Goal: Information Seeking & Learning: Compare options

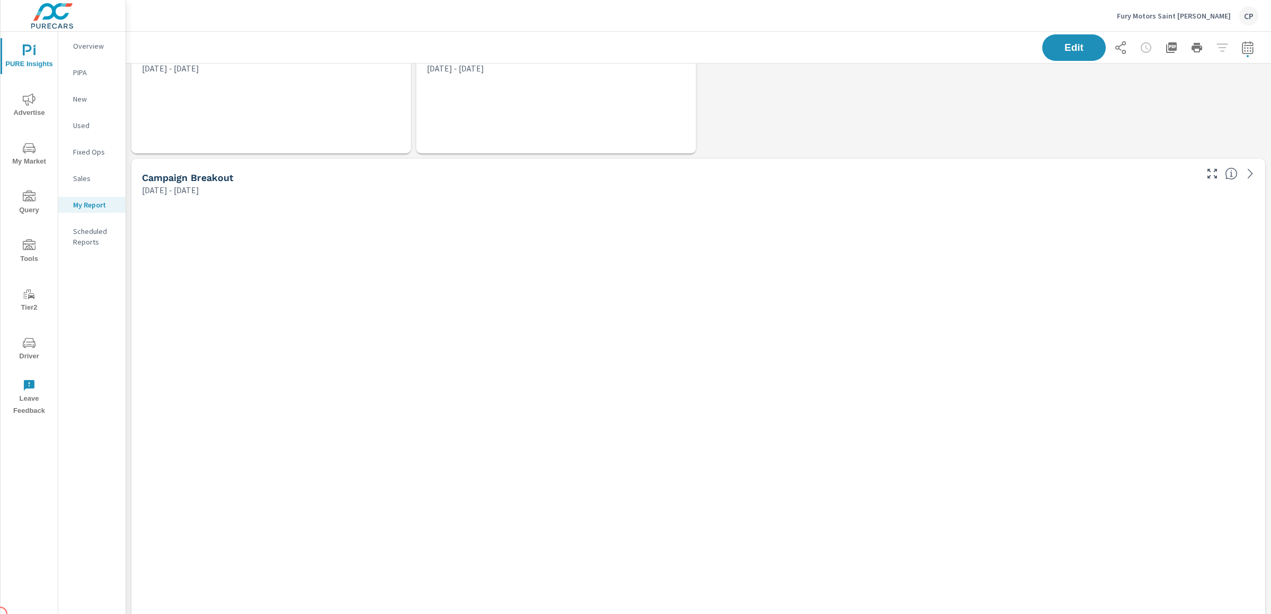
scroll to position [2828, 1156]
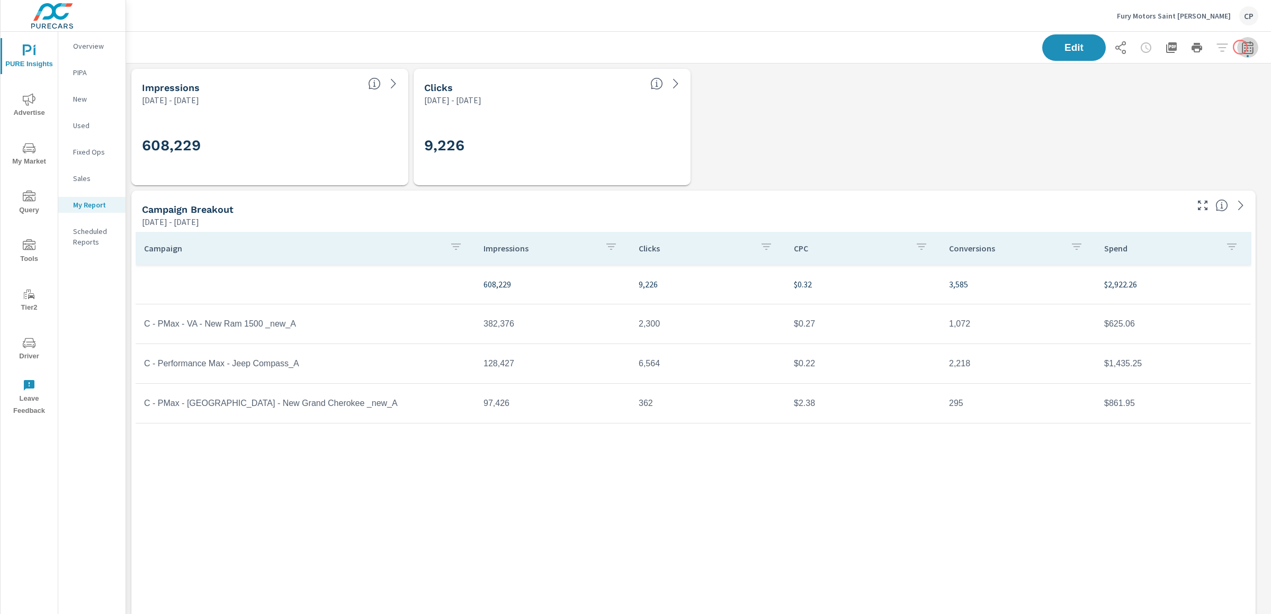
click at [1236, 47] on icon "button" at bounding box center [1247, 49] width 7 height 4
click at [1160, 95] on select "Custom Yesterday Last week Last 7 days Last 14 days Last 30 days Last 45 days L…" at bounding box center [1153, 91] width 114 height 21
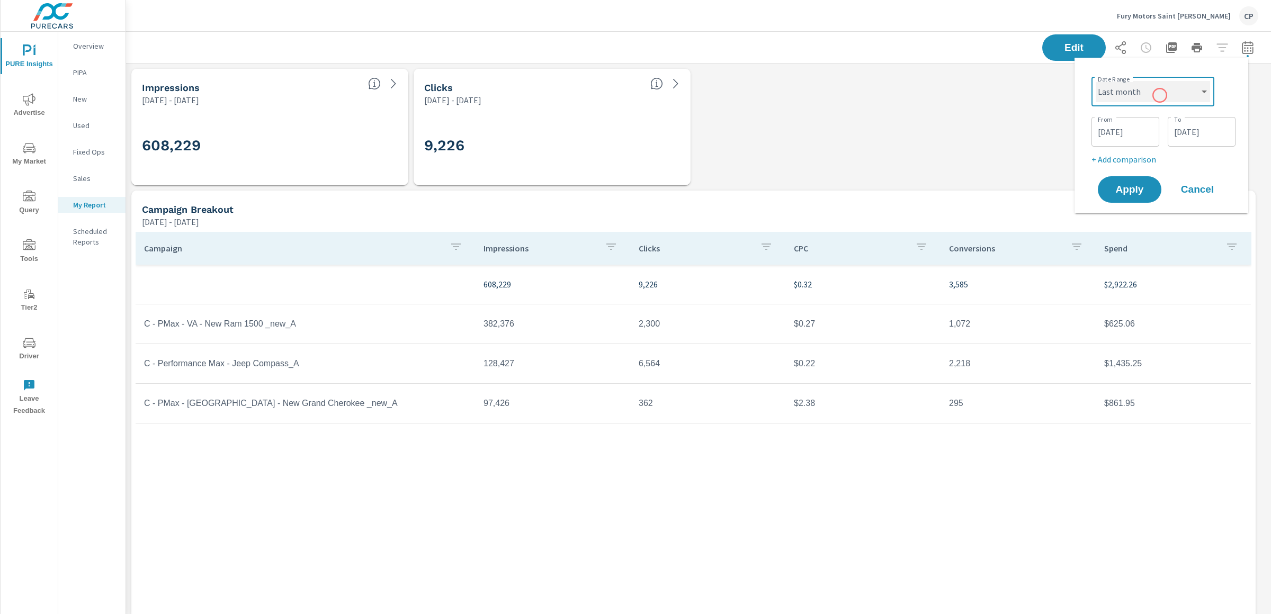
click at [1096, 81] on select "Custom Yesterday Last week Last 7 days Last 14 days Last 30 days Last 45 days L…" at bounding box center [1153, 91] width 114 height 21
select select "Last month"
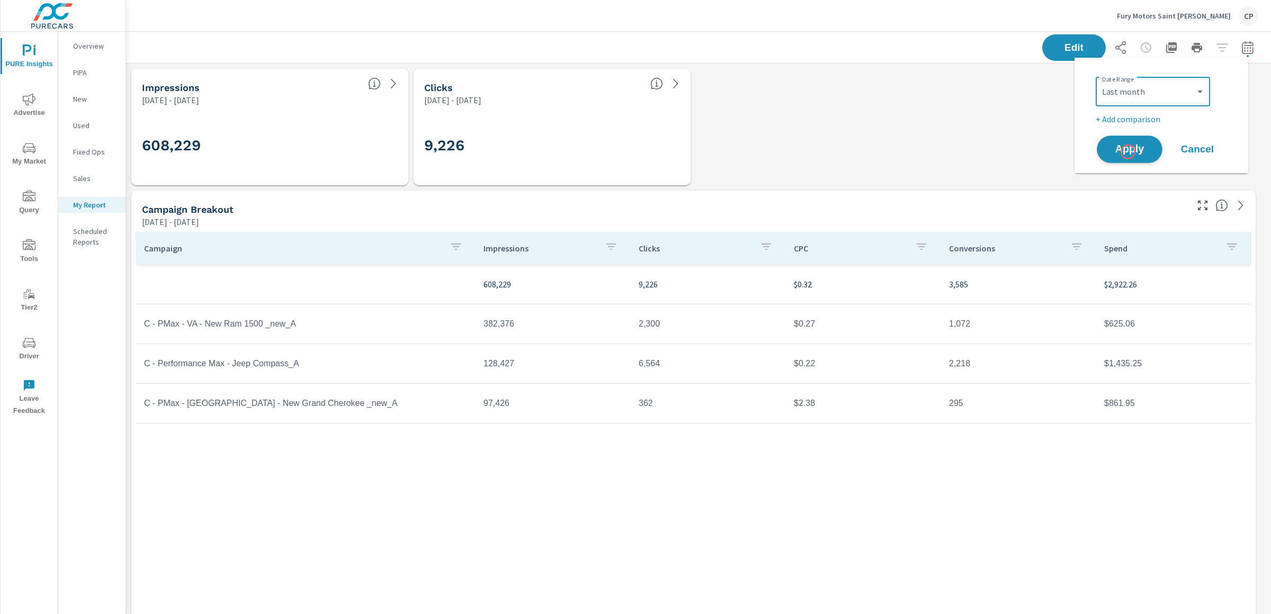
click at [1128, 151] on span "Apply" at bounding box center [1129, 150] width 43 height 10
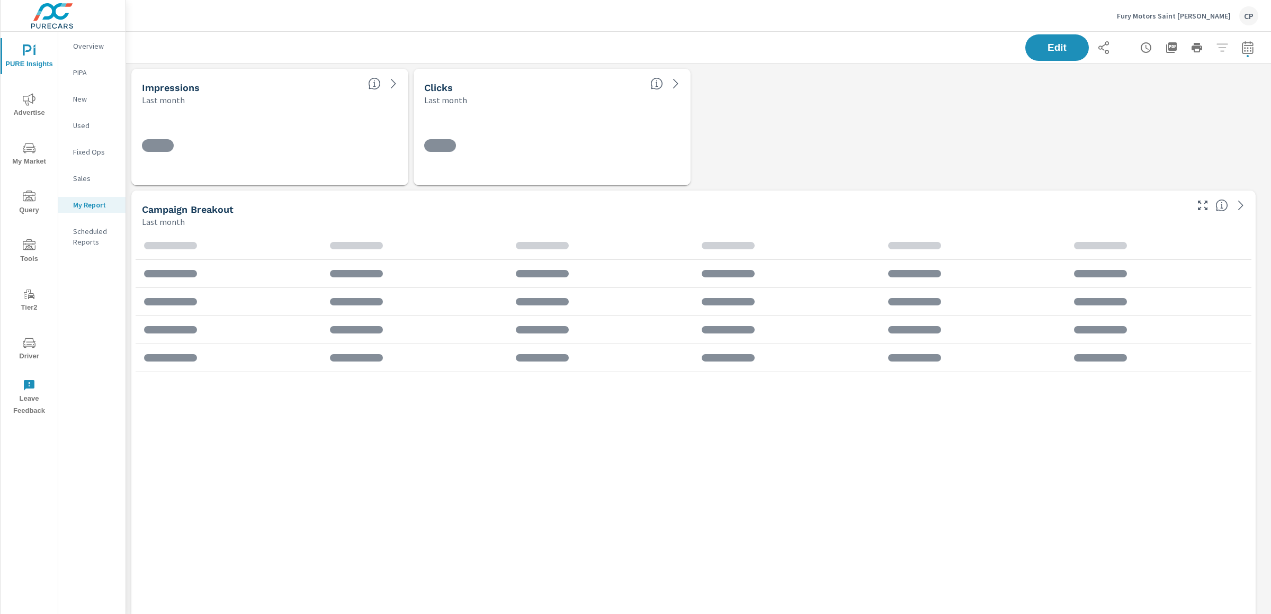
scroll to position [2828, 1156]
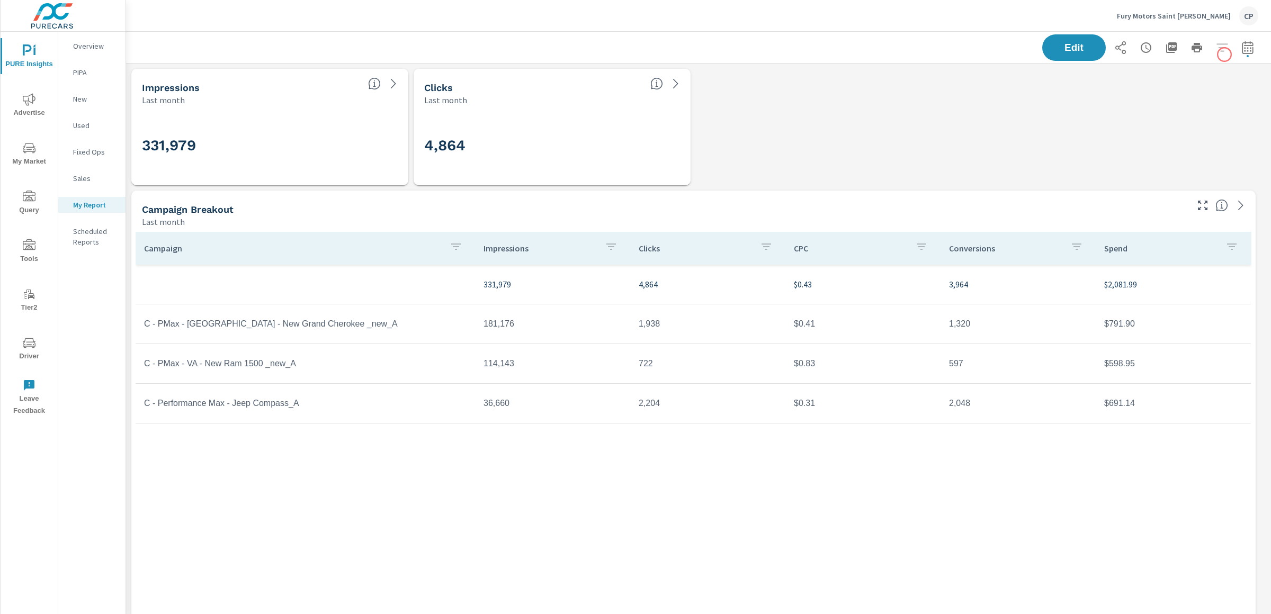
click at [1236, 55] on button "button" at bounding box center [1247, 47] width 21 height 21
click at [1182, 79] on div "Custom Yesterday Last week Last 7 days Last 14 days Last 30 days Last 45 days L…" at bounding box center [1153, 92] width 114 height 30
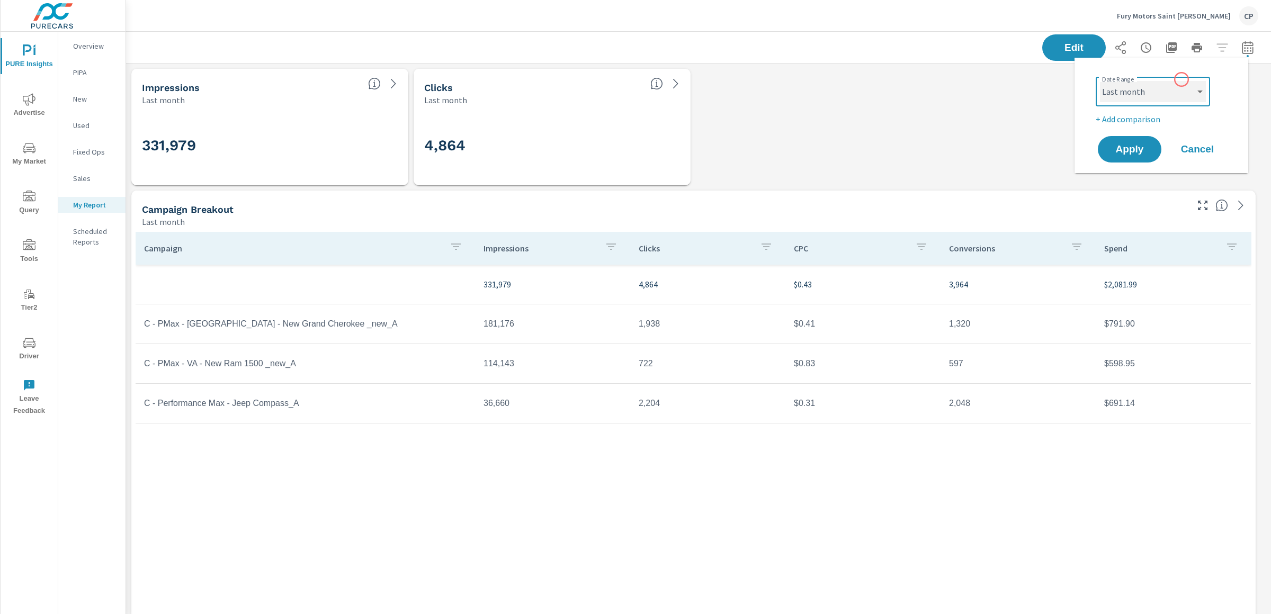
click at [1177, 95] on select "Custom Yesterday Last week Last 7 days Last 14 days Last 30 days Last 45 days L…" at bounding box center [1153, 91] width 106 height 21
click at [1100, 81] on select "Custom Yesterday Last week Last 7 days Last 14 days Last 30 days Last 45 days L…" at bounding box center [1153, 91] width 106 height 21
click at [1164, 93] on select "Custom Yesterday Last week Last 7 days Last 14 days Last 30 days Last 45 days L…" at bounding box center [1153, 91] width 106 height 21
click at [1100, 81] on select "Custom Yesterday Last week Last 7 days Last 14 days Last 30 days Last 45 days L…" at bounding box center [1153, 91] width 106 height 21
select select "Month to date"
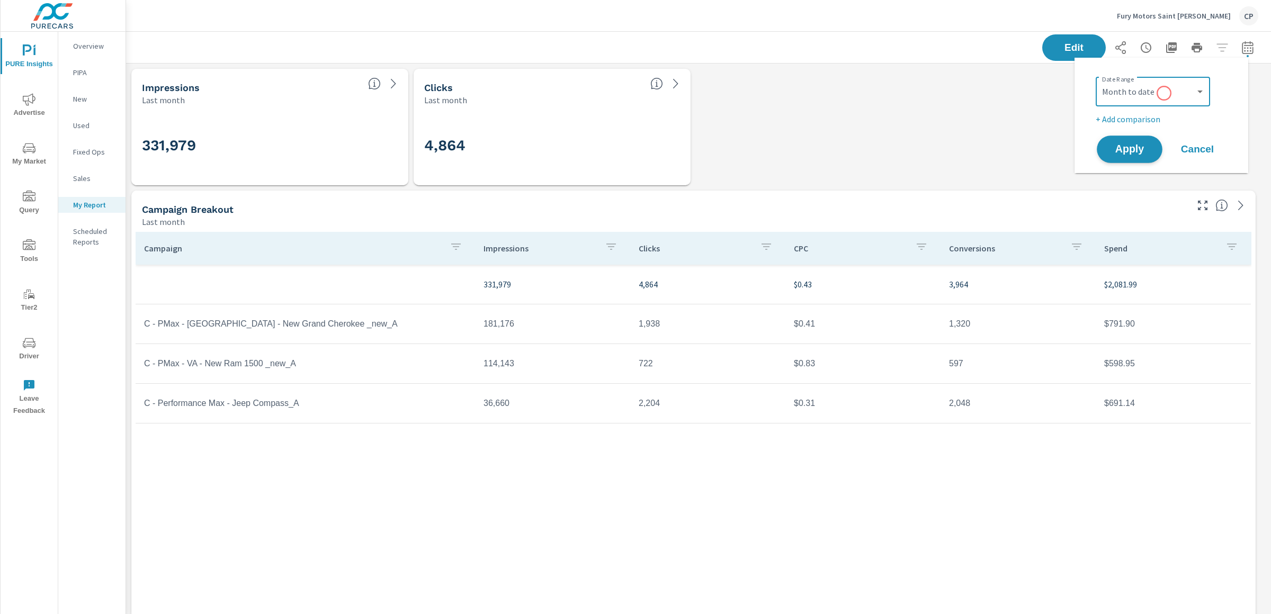
click at [1143, 141] on button "Apply" at bounding box center [1130, 150] width 66 height 28
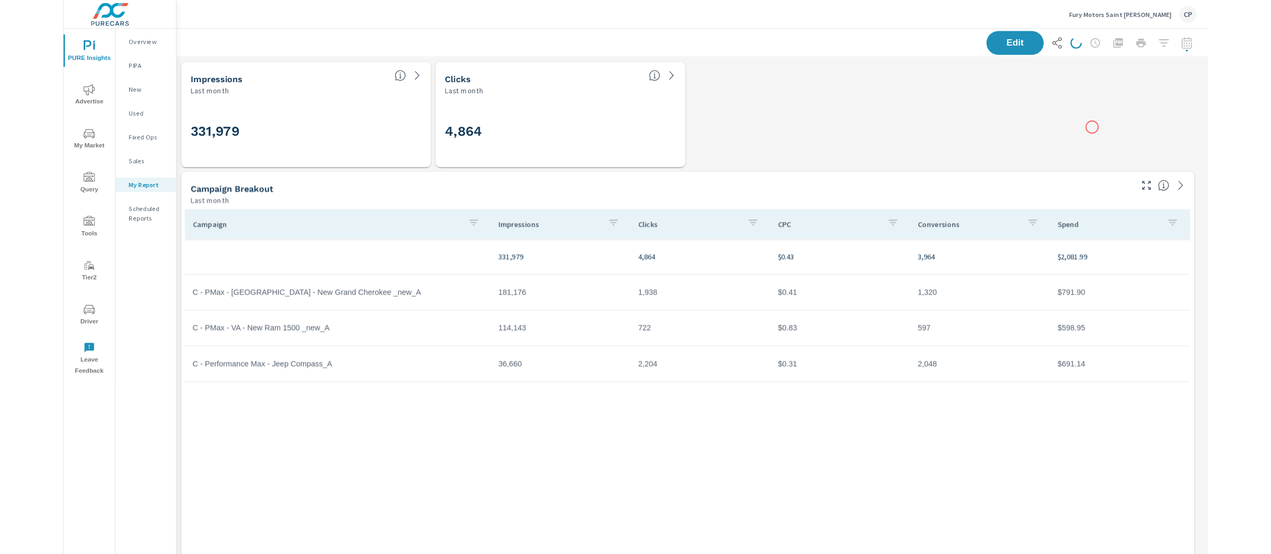
scroll to position [2828, 1156]
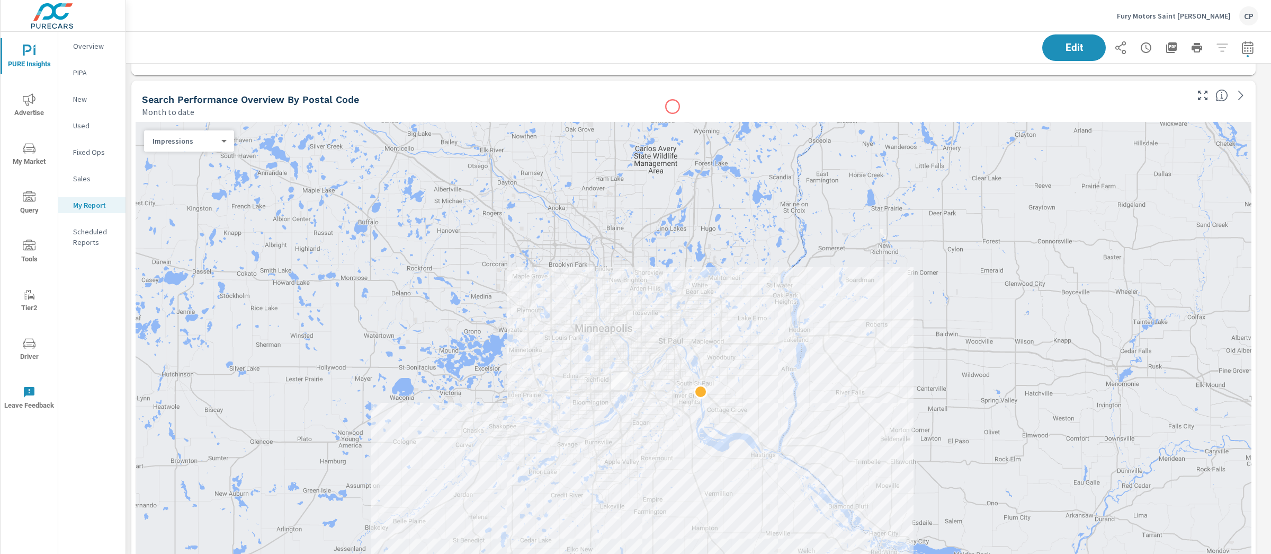
scroll to position [1204, 0]
click at [1236, 49] on button "button" at bounding box center [1247, 47] width 21 height 21
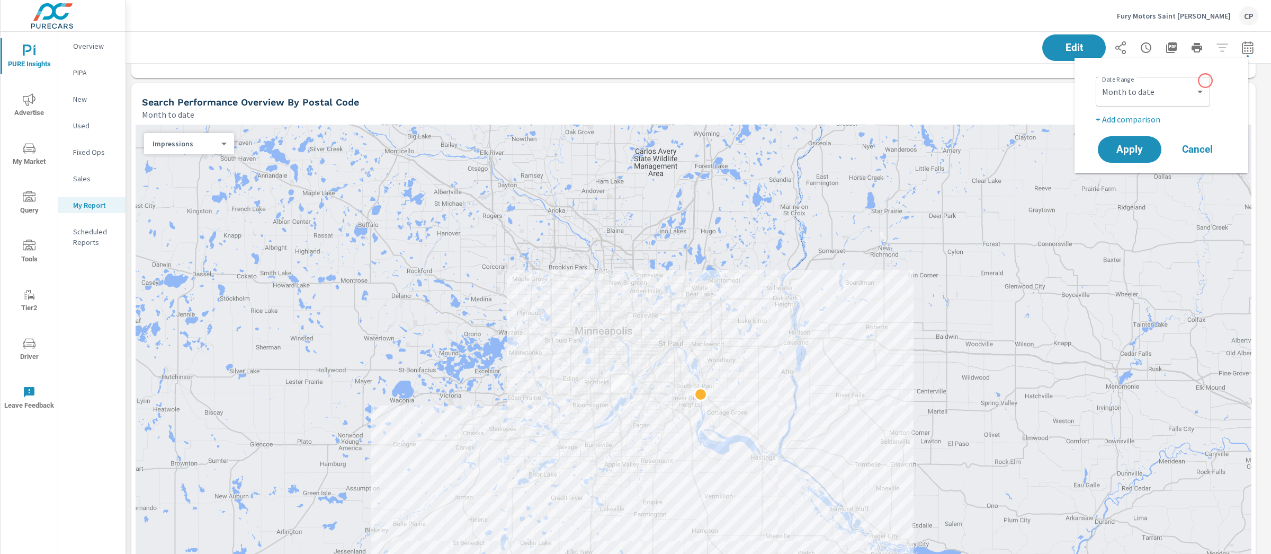
scroll to position [2828, 1156]
click at [1182, 86] on select "Custom Yesterday Last week Last 7 days Last 14 days Last 30 days Last 45 days L…" at bounding box center [1153, 91] width 106 height 21
click at [1100, 81] on select "Custom Yesterday Last week Last 7 days Last 14 days Last 30 days Last 45 days L…" at bounding box center [1153, 91] width 106 height 21
select select "Last month"
click at [1140, 145] on span "Apply" at bounding box center [1129, 150] width 43 height 10
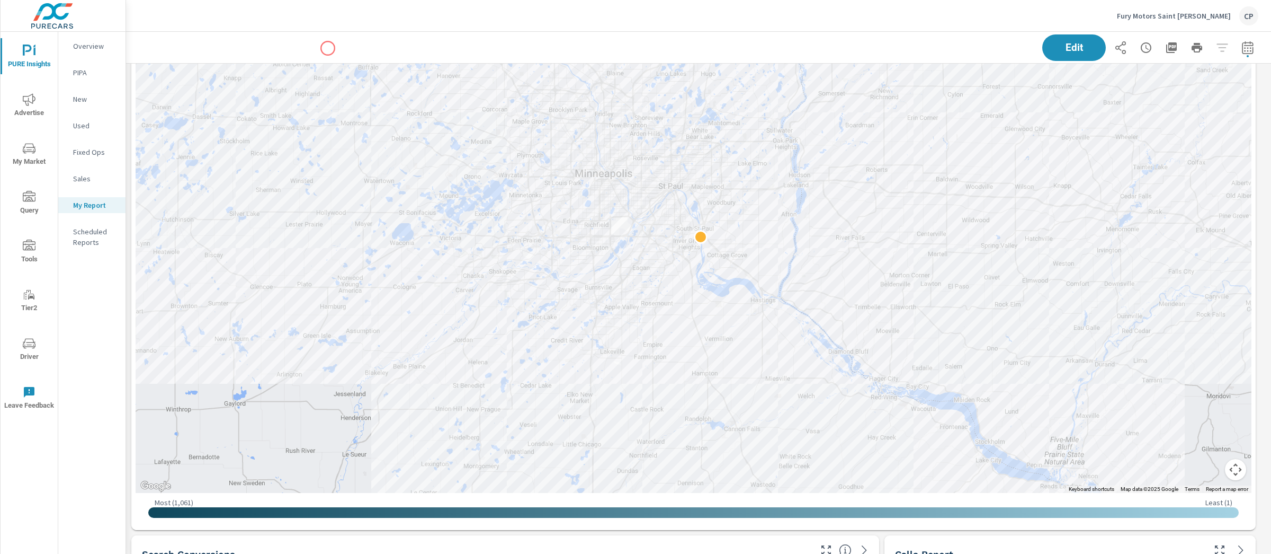
scroll to position [1367, 0]
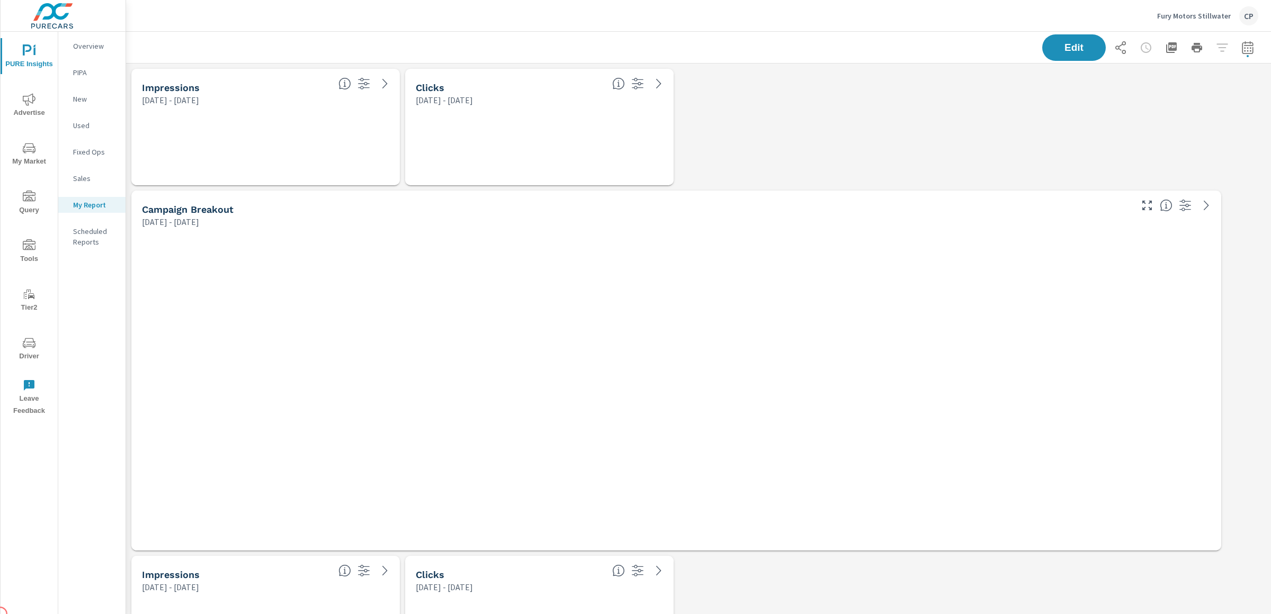
scroll to position [5, 5]
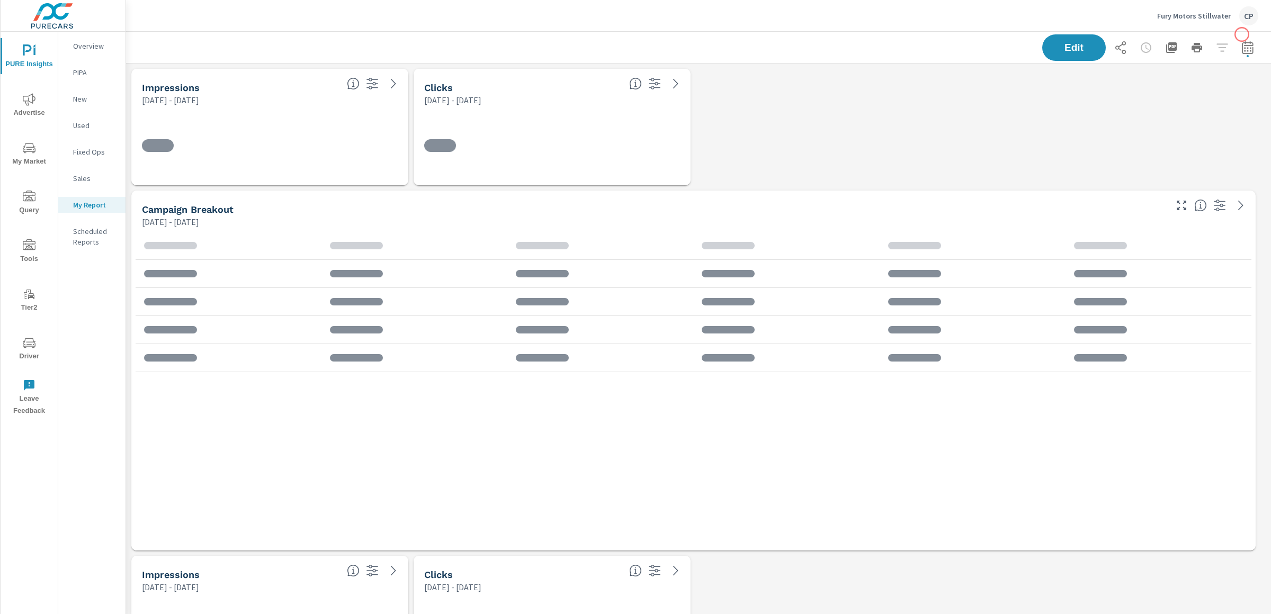
click at [1236, 37] on button "button" at bounding box center [1247, 47] width 21 height 21
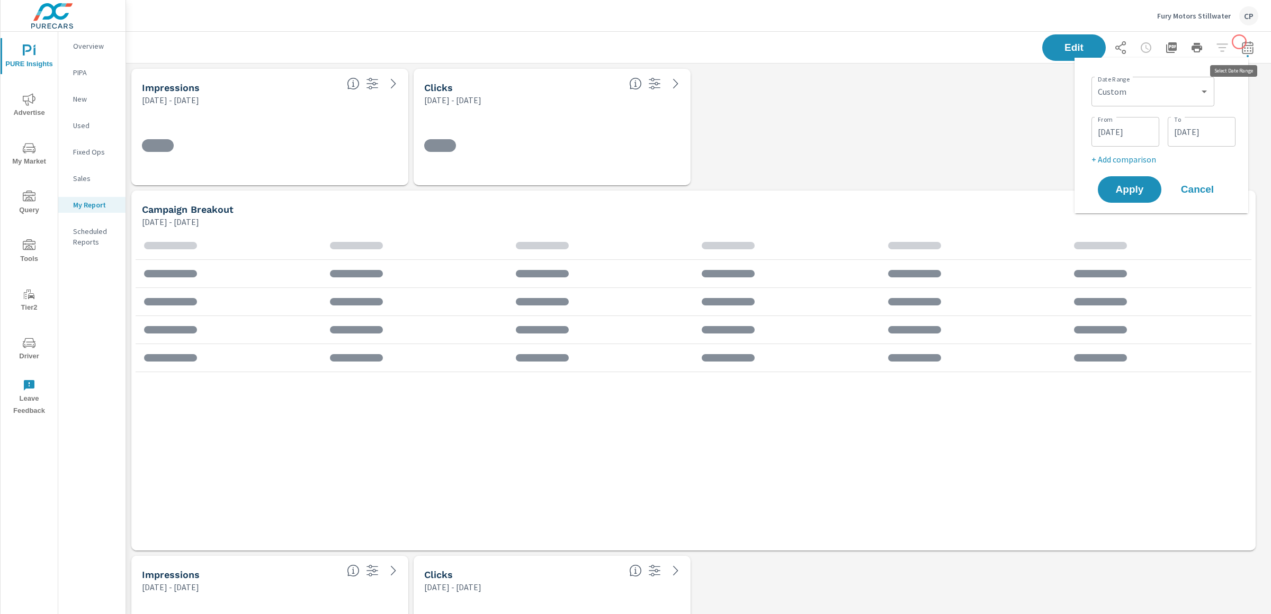
scroll to position [2828, 1156]
click at [1153, 93] on select "Custom Yesterday Last week Last 7 days Last 14 days Last 30 days Last 45 days L…" at bounding box center [1153, 91] width 114 height 21
click at [1096, 81] on select "Custom Yesterday Last week Last 7 days Last 14 days Last 30 days Last 45 days L…" at bounding box center [1153, 91] width 114 height 21
select select "Last month"
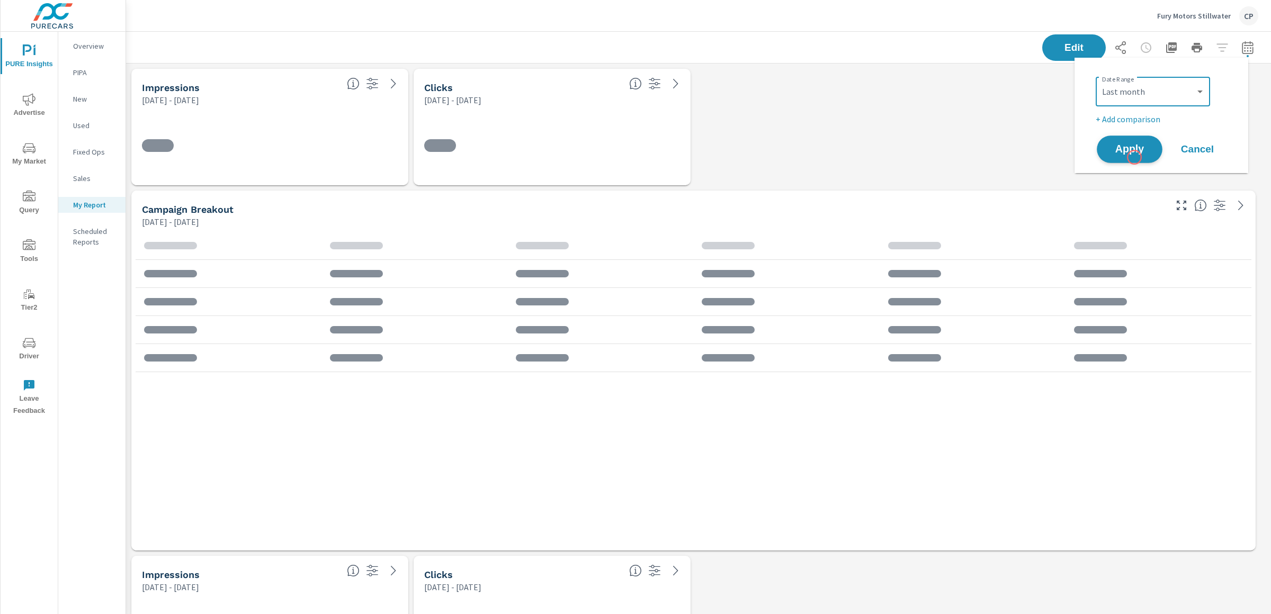
click at [1133, 151] on span "Apply" at bounding box center [1129, 150] width 43 height 10
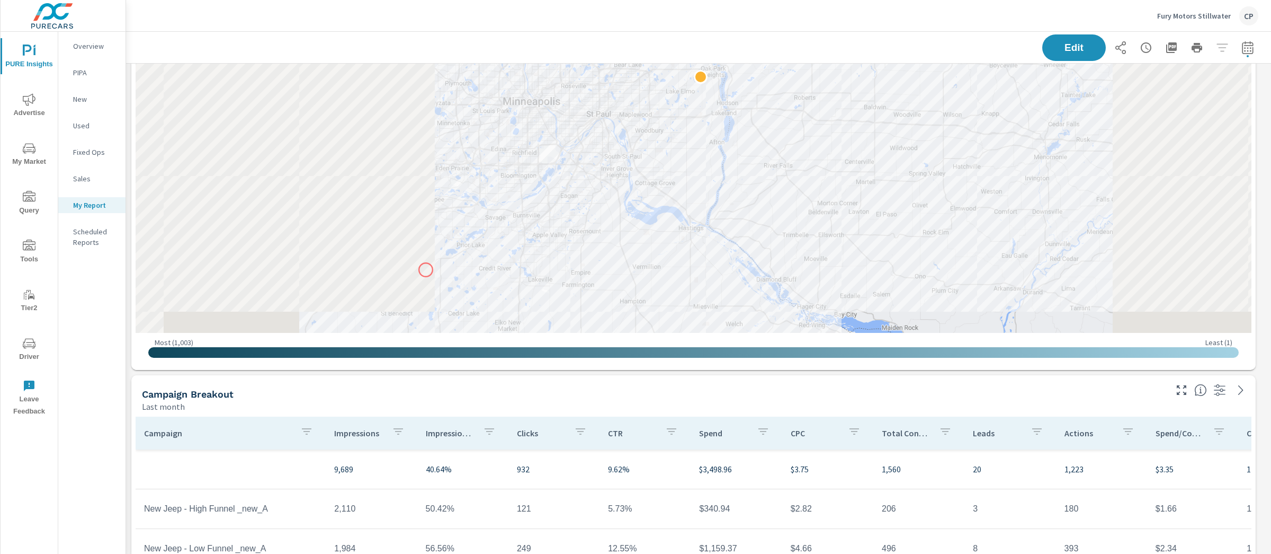
scroll to position [927, 0]
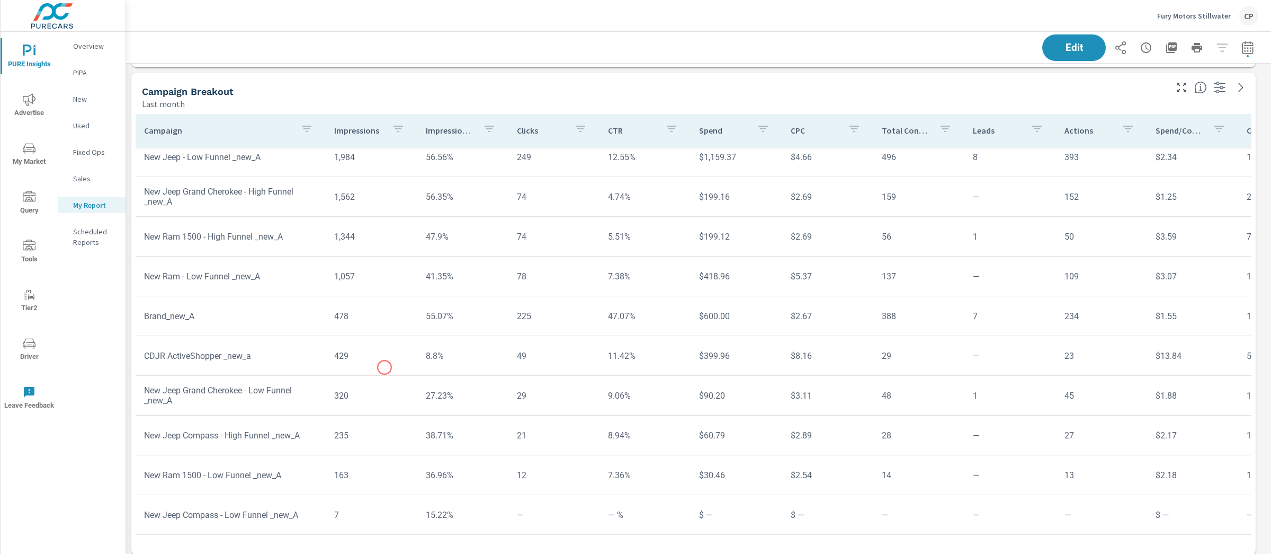
scroll to position [1232, 0]
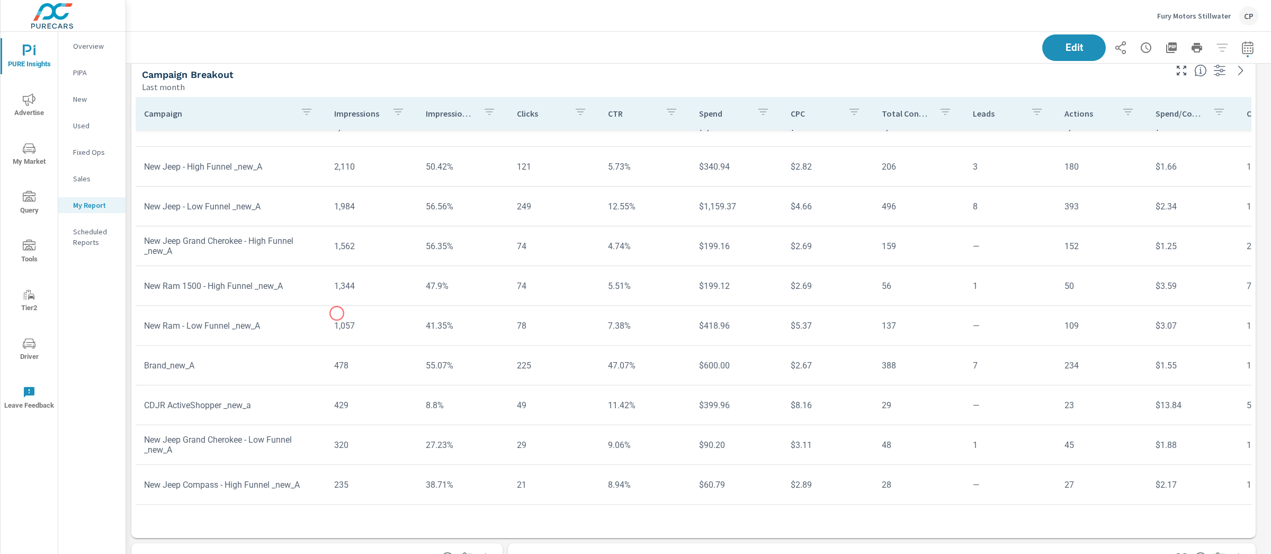
scroll to position [16, 0]
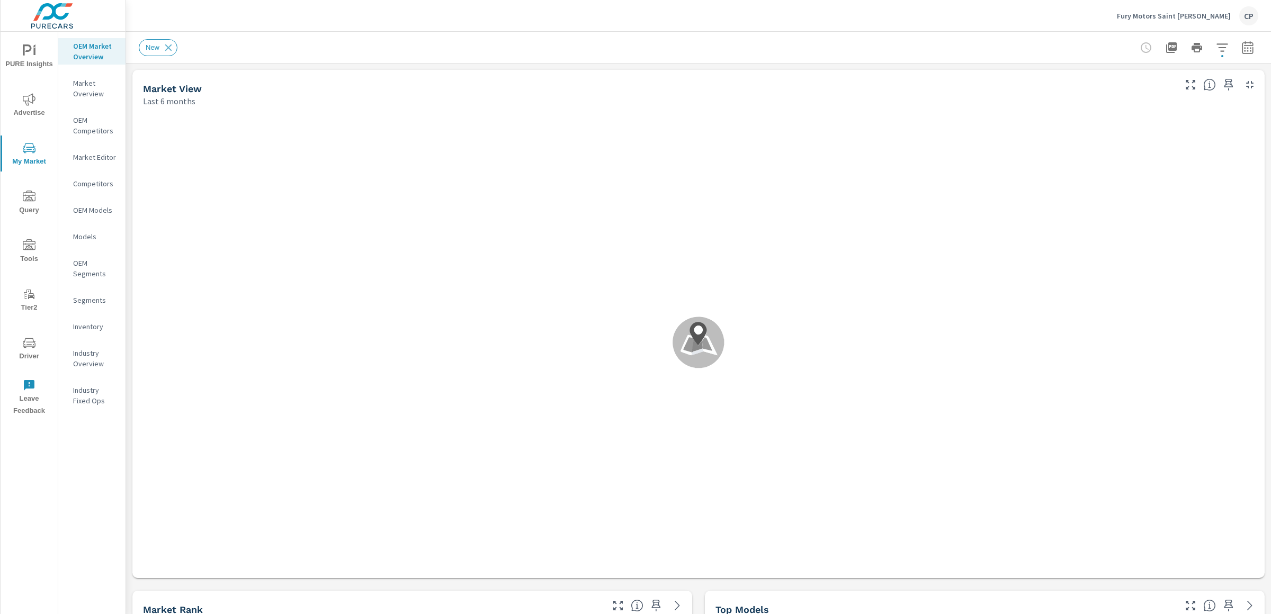
scroll to position [79, 0]
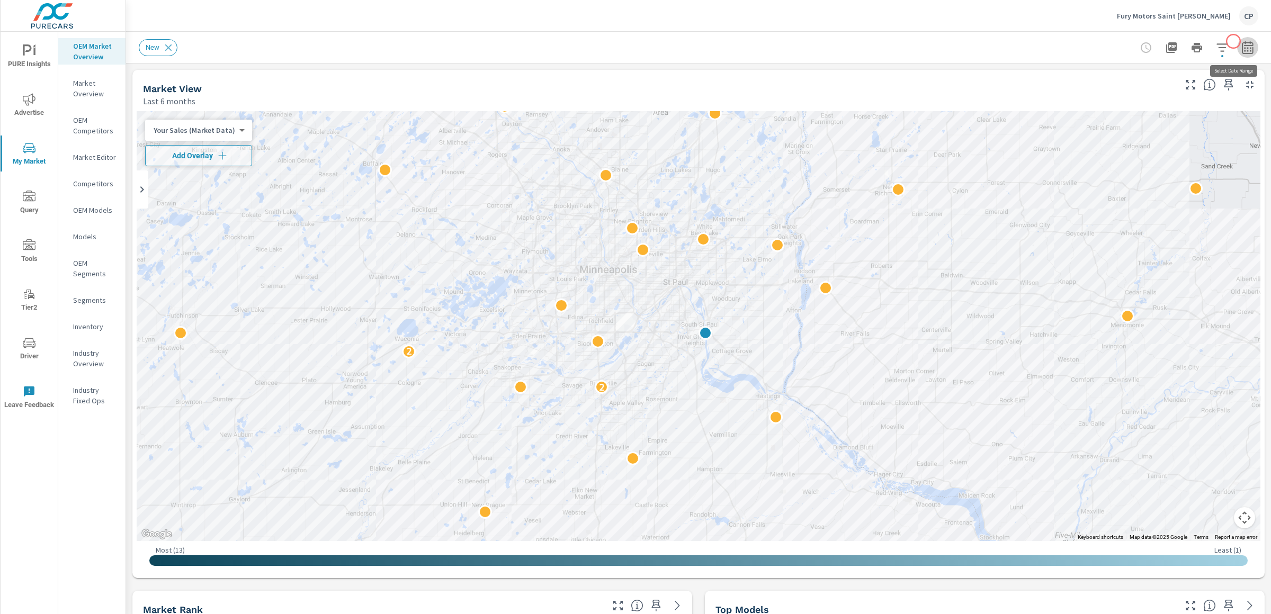
click at [1236, 41] on icon "button" at bounding box center [1248, 47] width 13 height 13
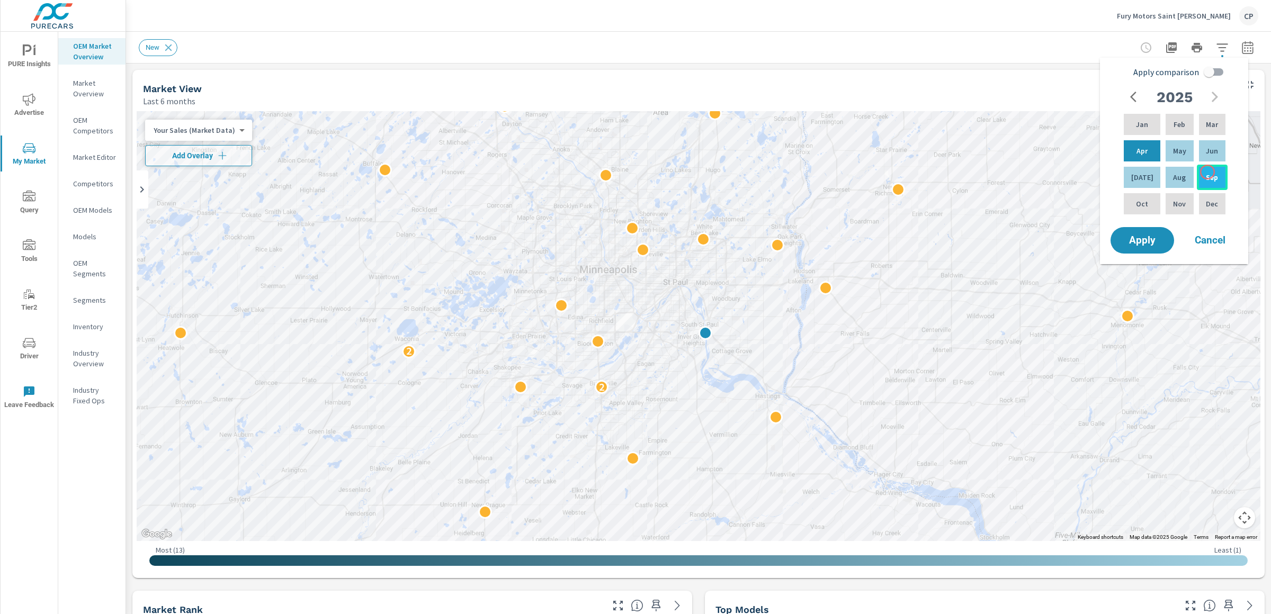
click at [1208, 172] on p "Sep" at bounding box center [1212, 177] width 12 height 11
click at [1164, 117] on div "Feb" at bounding box center [1180, 124] width 32 height 25
click at [1208, 173] on p "Sep" at bounding box center [1212, 177] width 12 height 11
click at [1137, 119] on p "Jan" at bounding box center [1142, 124] width 12 height 11
click at [1211, 73] on input "Apply comparison" at bounding box center [1209, 72] width 60 height 20
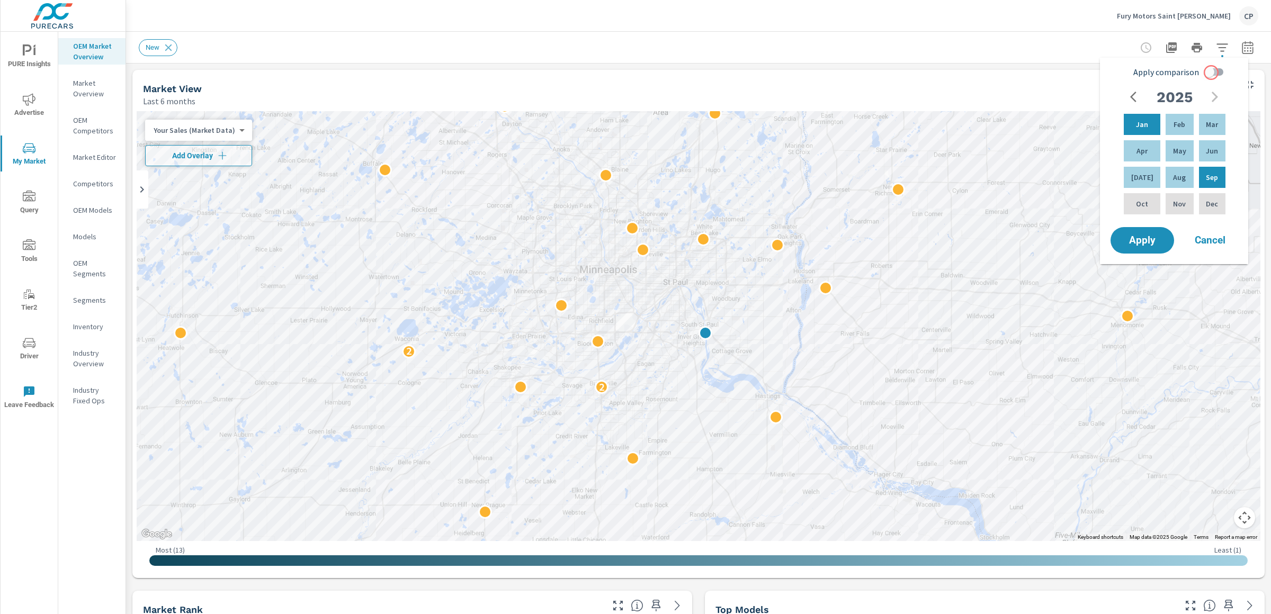
checkbox input "true"
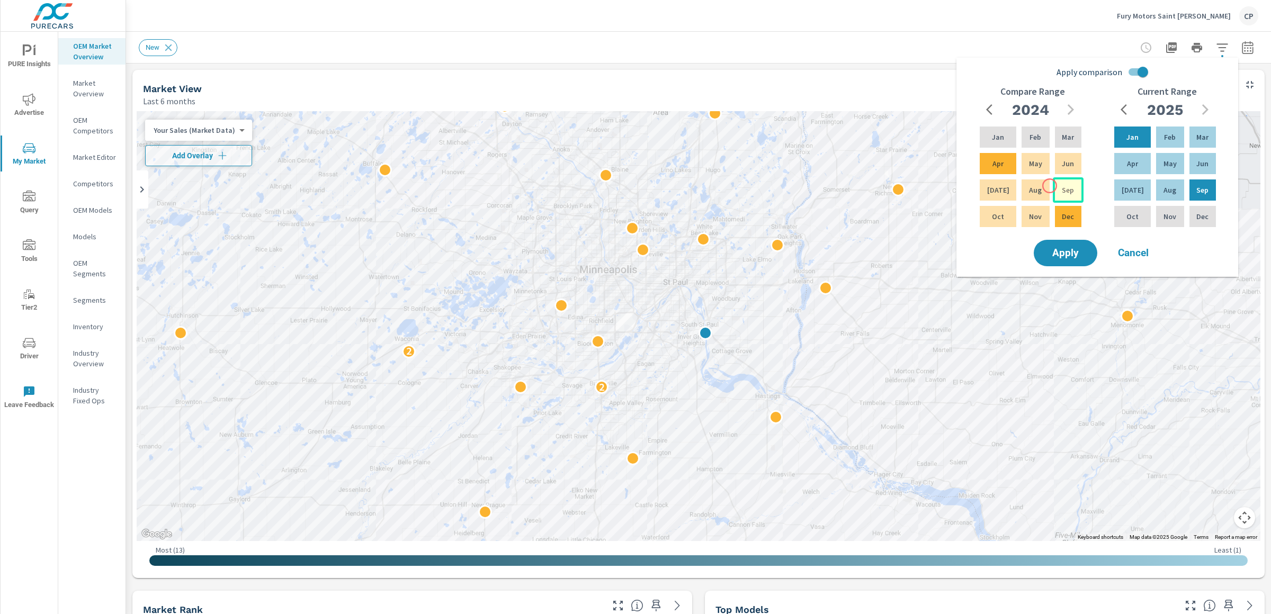
click at [1053, 186] on div "Sep" at bounding box center [1068, 189] width 31 height 25
click at [993, 138] on p "Jan" at bounding box center [998, 137] width 12 height 11
click at [1058, 246] on button "Apply" at bounding box center [1066, 253] width 66 height 28
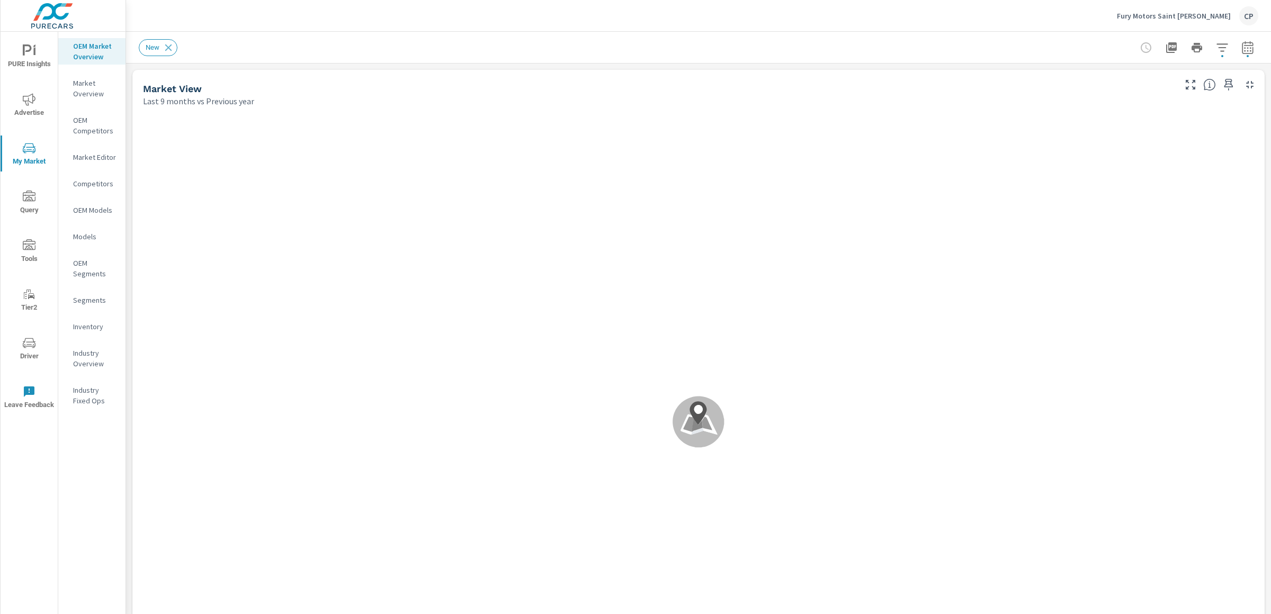
scroll to position [79, 0]
click at [1216, 44] on icon "button" at bounding box center [1222, 47] width 13 height 13
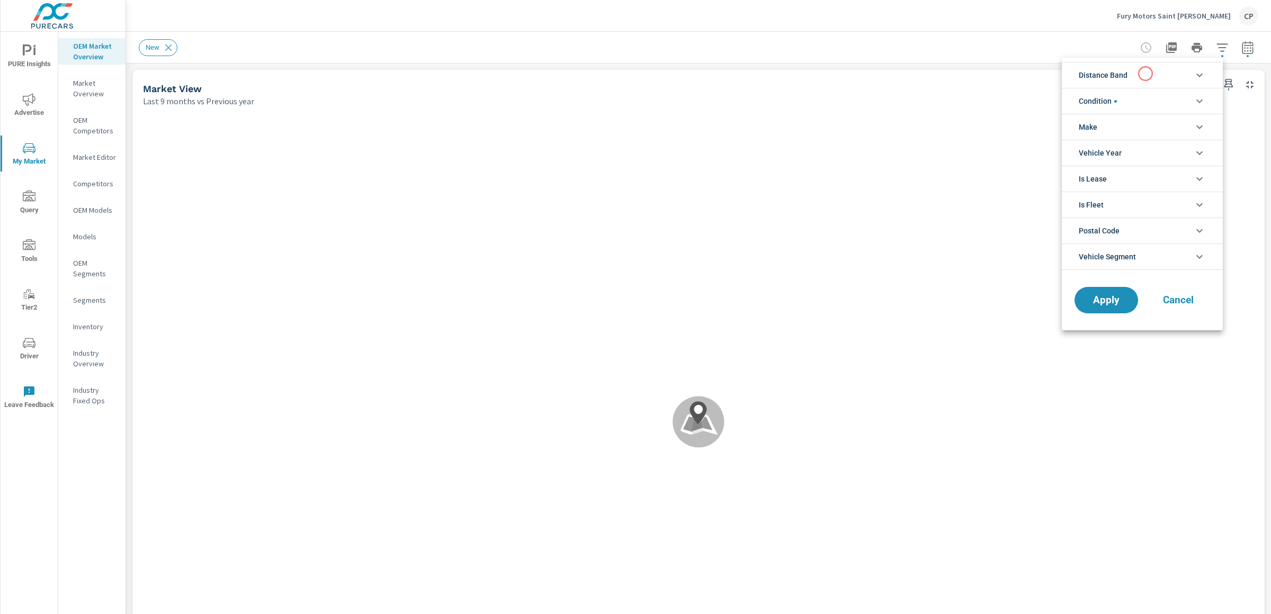
click at [1145, 72] on li "Distance Band" at bounding box center [1142, 75] width 161 height 26
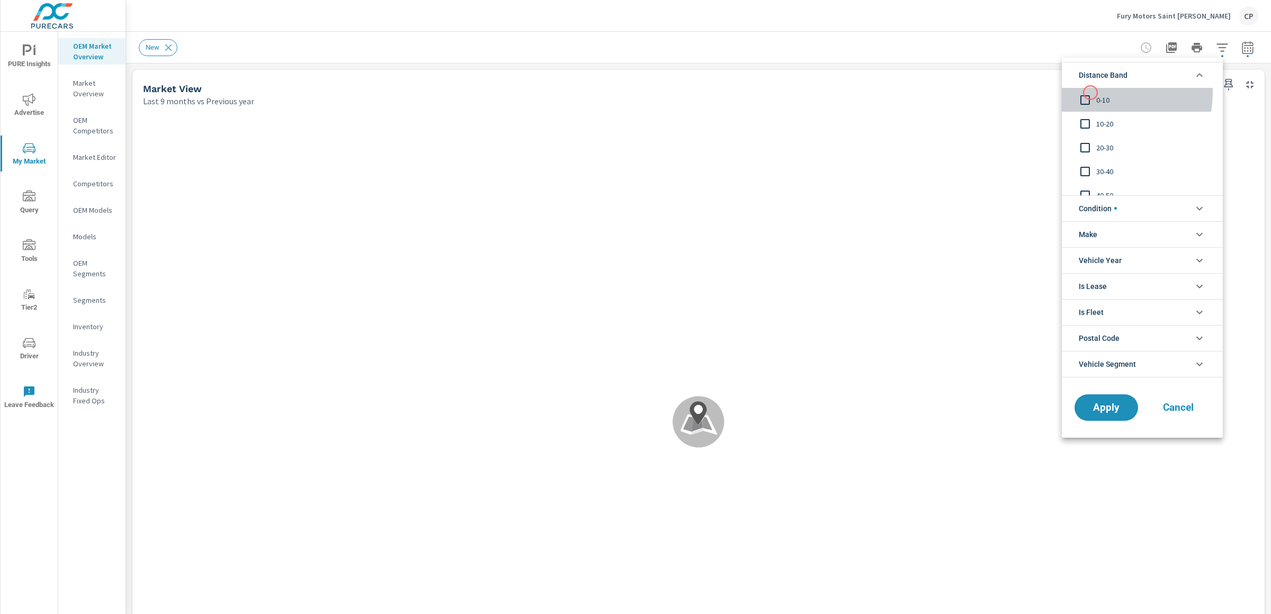
click at [1091, 93] on input "filter options" at bounding box center [1085, 100] width 22 height 22
click at [1090, 120] on input "filter options" at bounding box center [1085, 124] width 22 height 22
click at [1092, 403] on span "Apply" at bounding box center [1106, 408] width 43 height 10
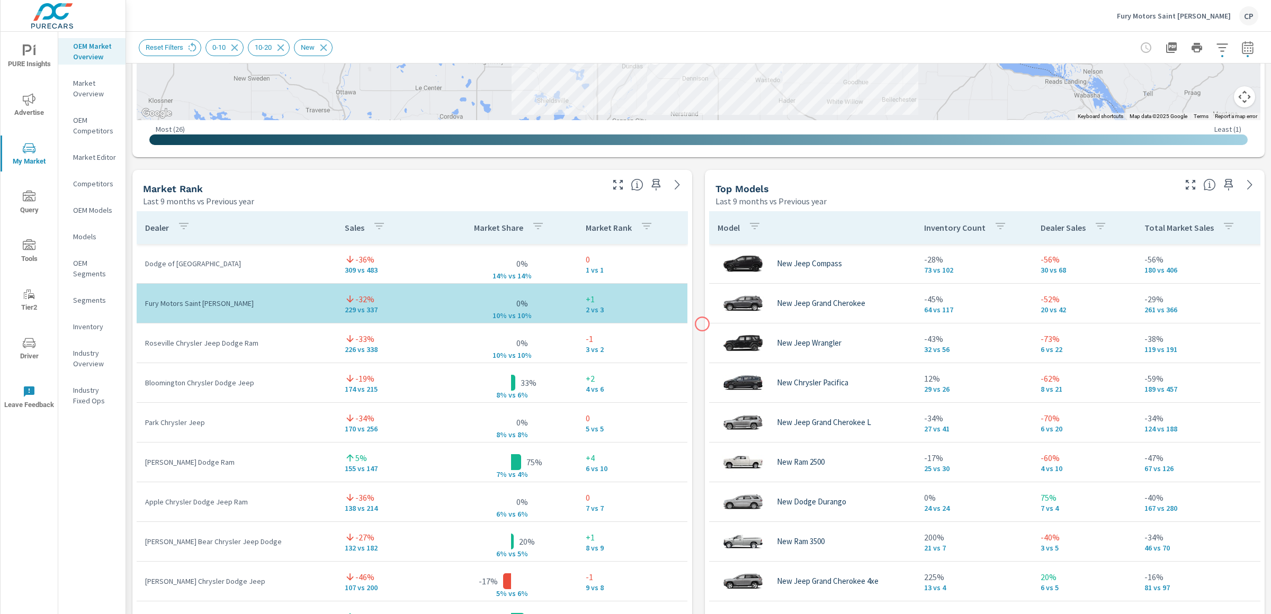
scroll to position [549, 0]
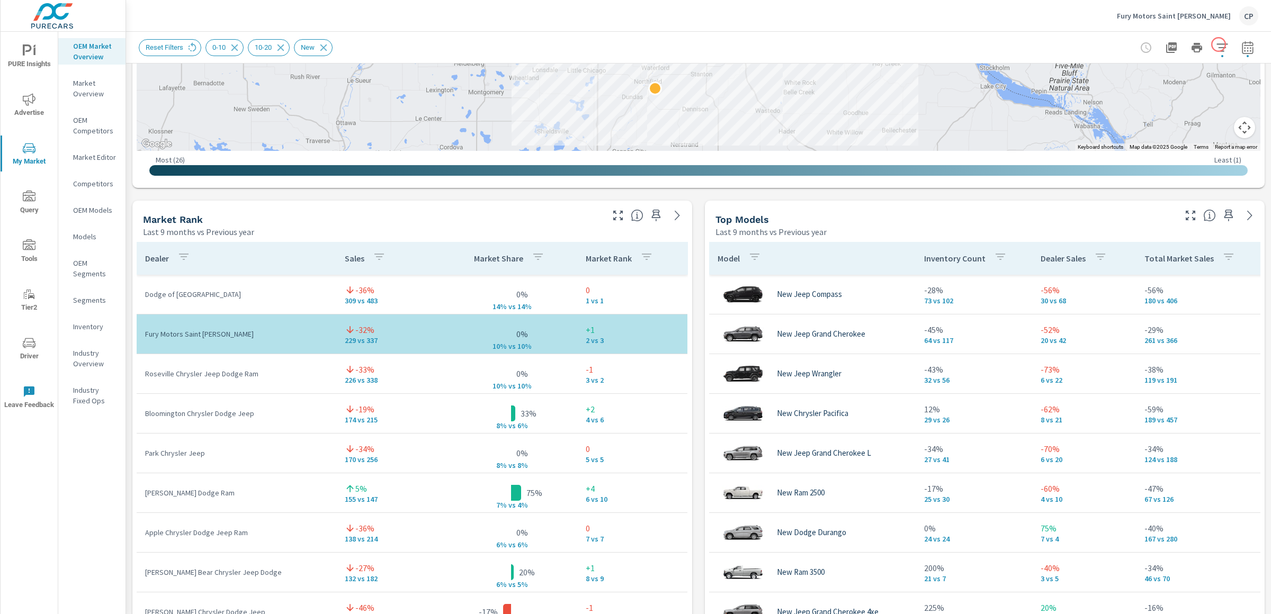
click at [1212, 40] on button "button" at bounding box center [1222, 47] width 21 height 21
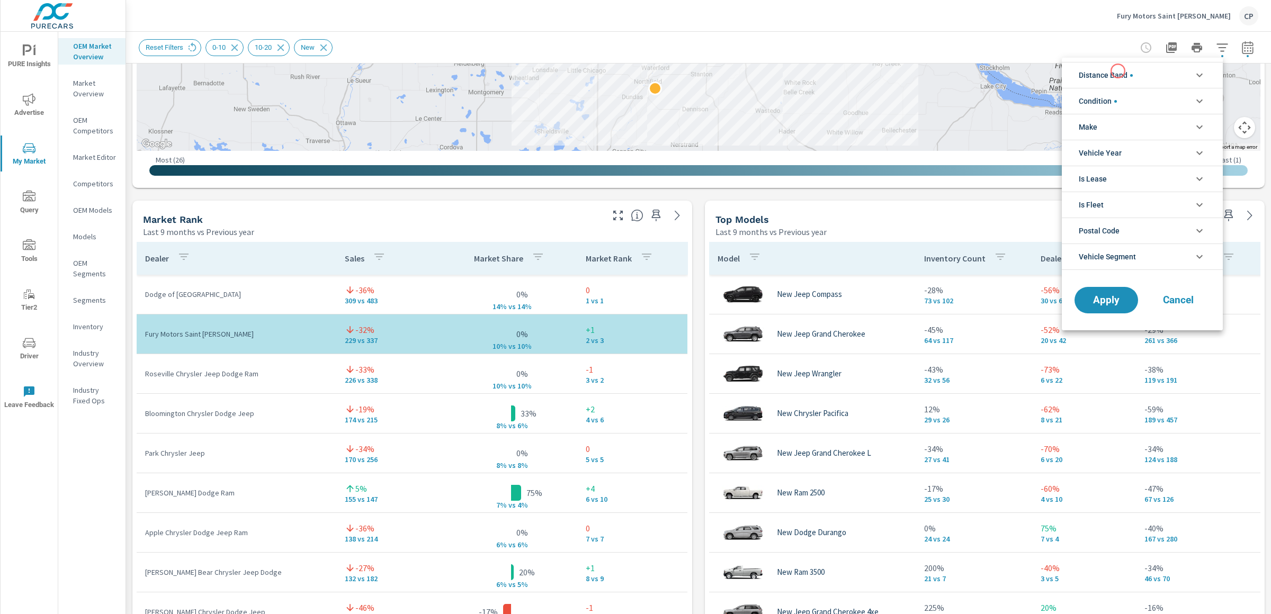
click at [1118, 71] on span "Distance Band" at bounding box center [1106, 75] width 54 height 25
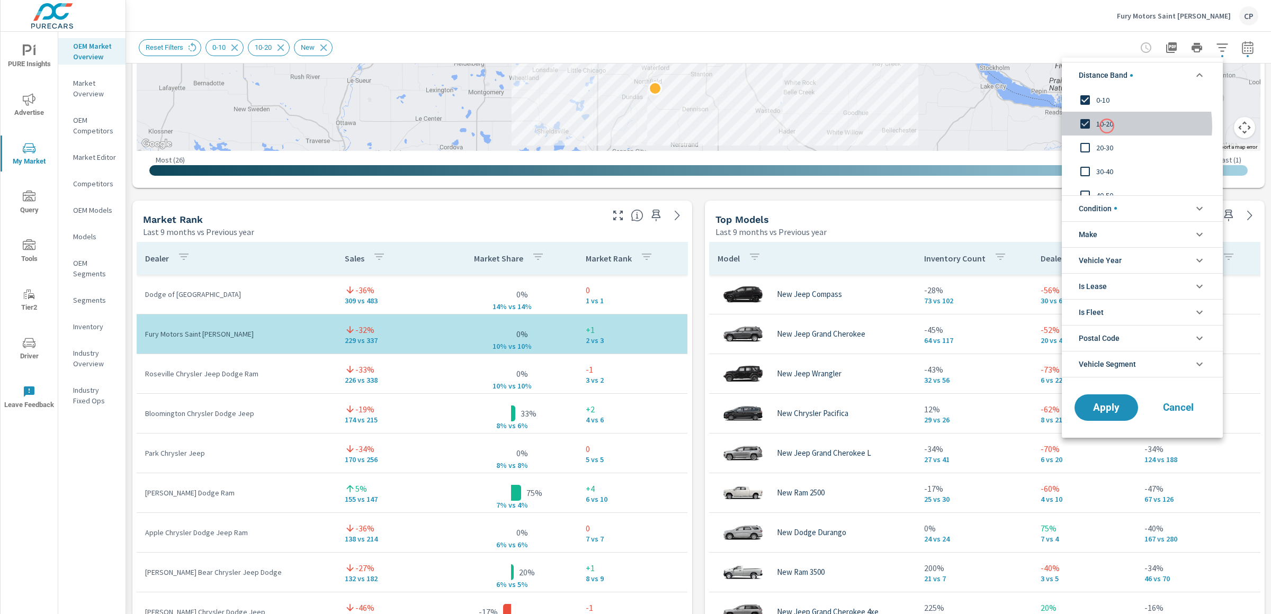
click at [1107, 126] on span "10-20" at bounding box center [1154, 124] width 116 height 13
click at [1110, 396] on button "Apply" at bounding box center [1107, 408] width 66 height 28
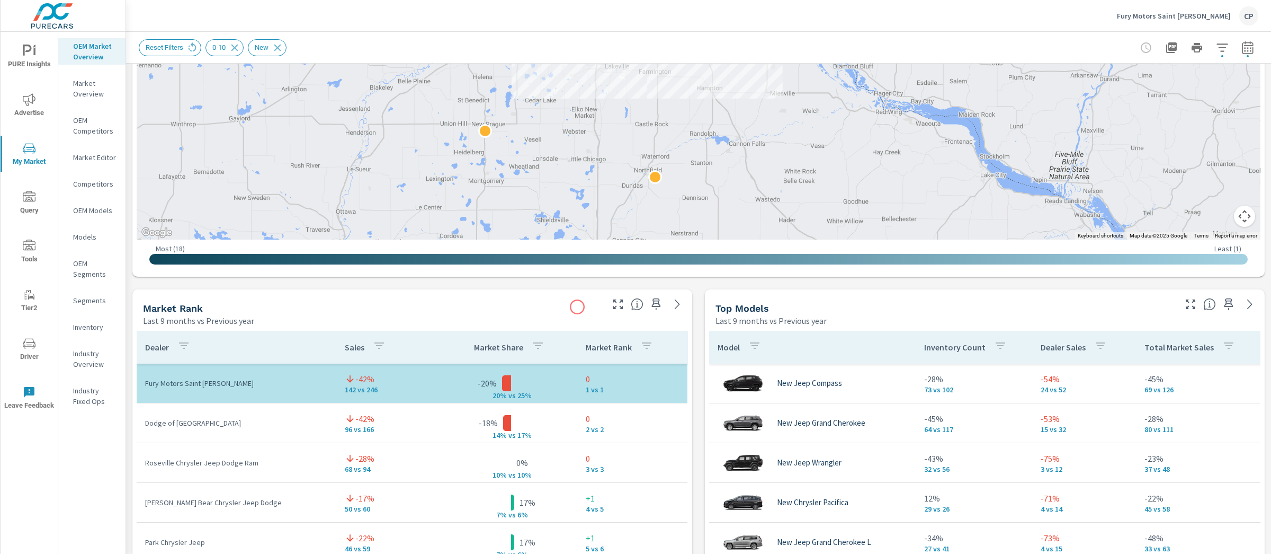
scroll to position [461, 0]
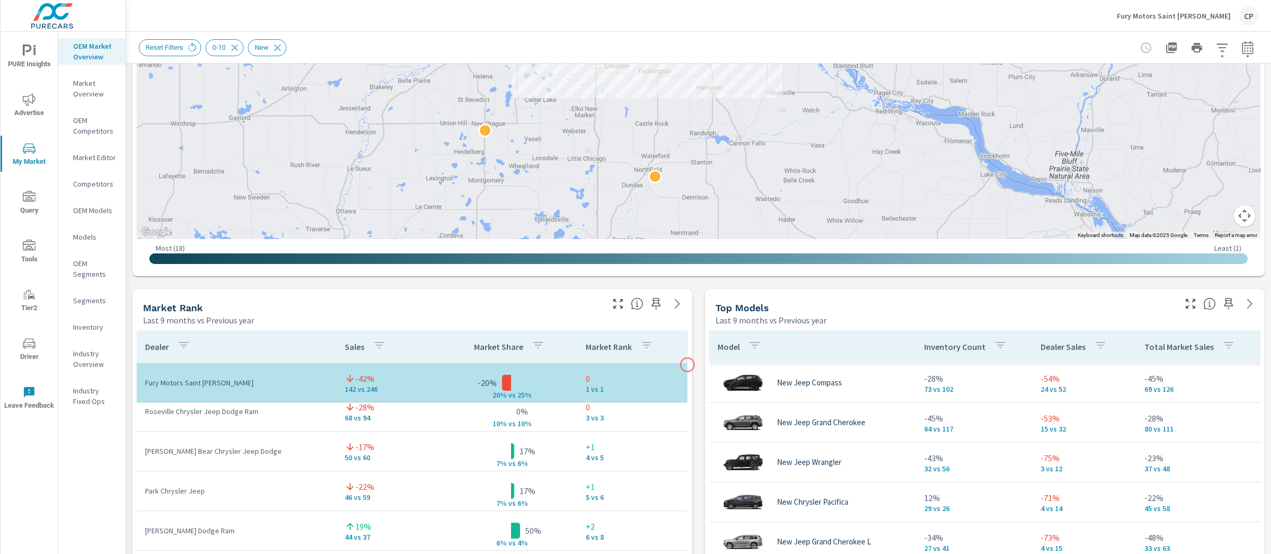
scroll to position [456, 0]
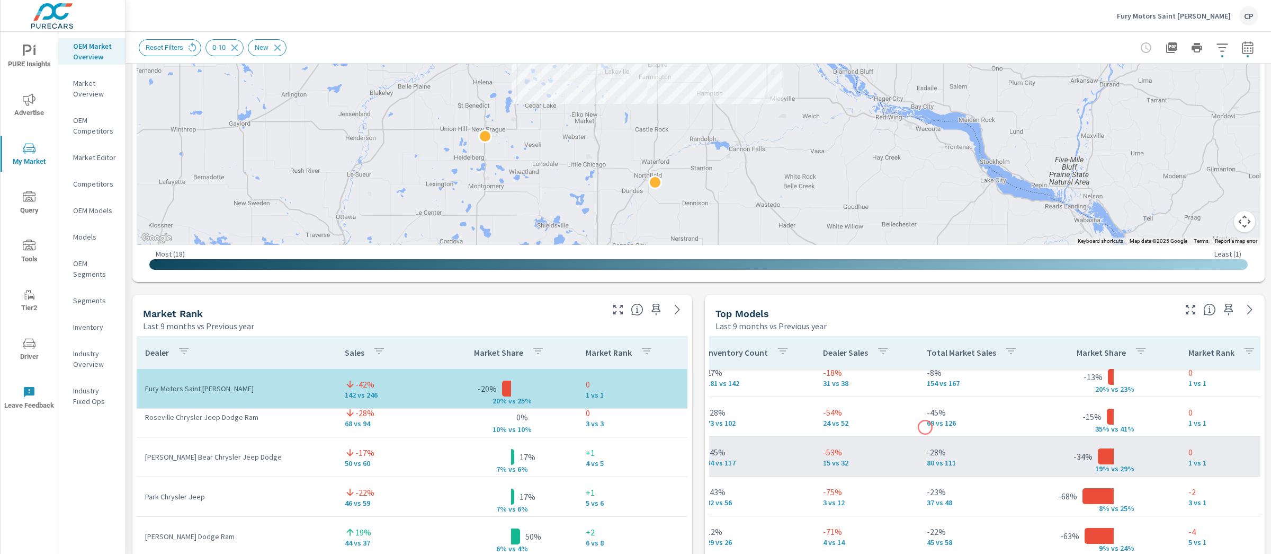
scroll to position [41, 218]
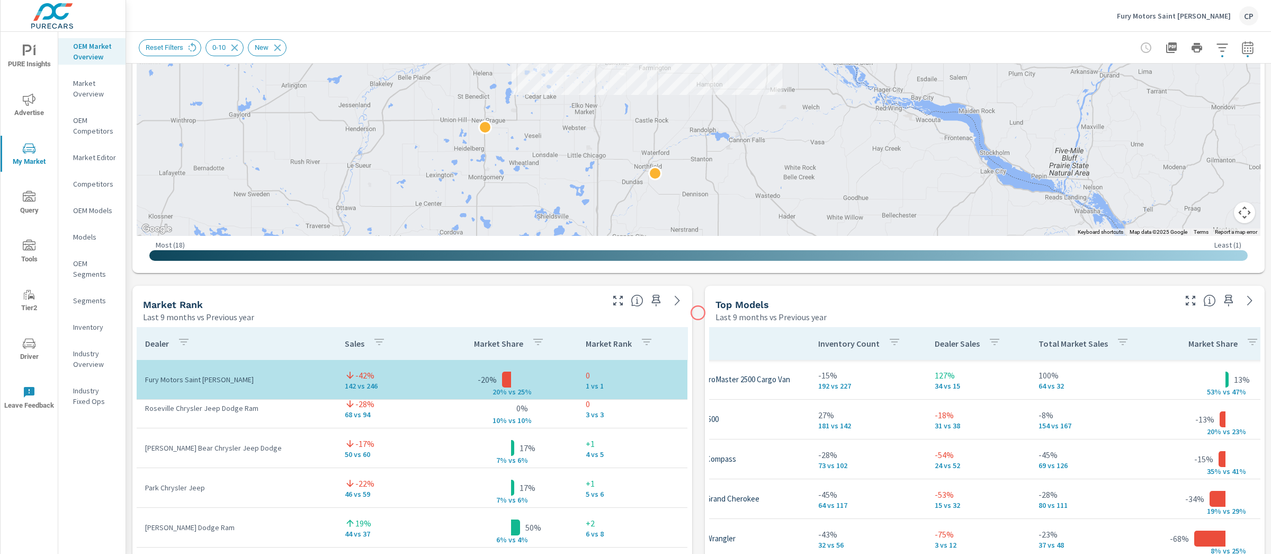
scroll to position [462, 0]
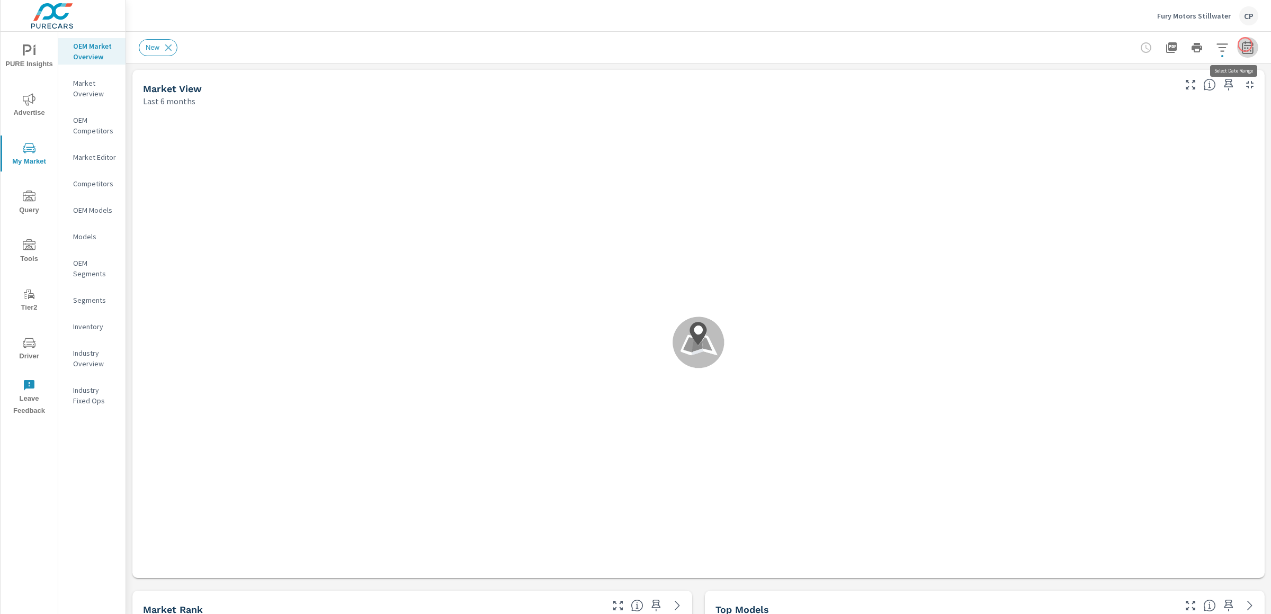
click at [1236, 44] on button "button" at bounding box center [1247, 47] width 21 height 21
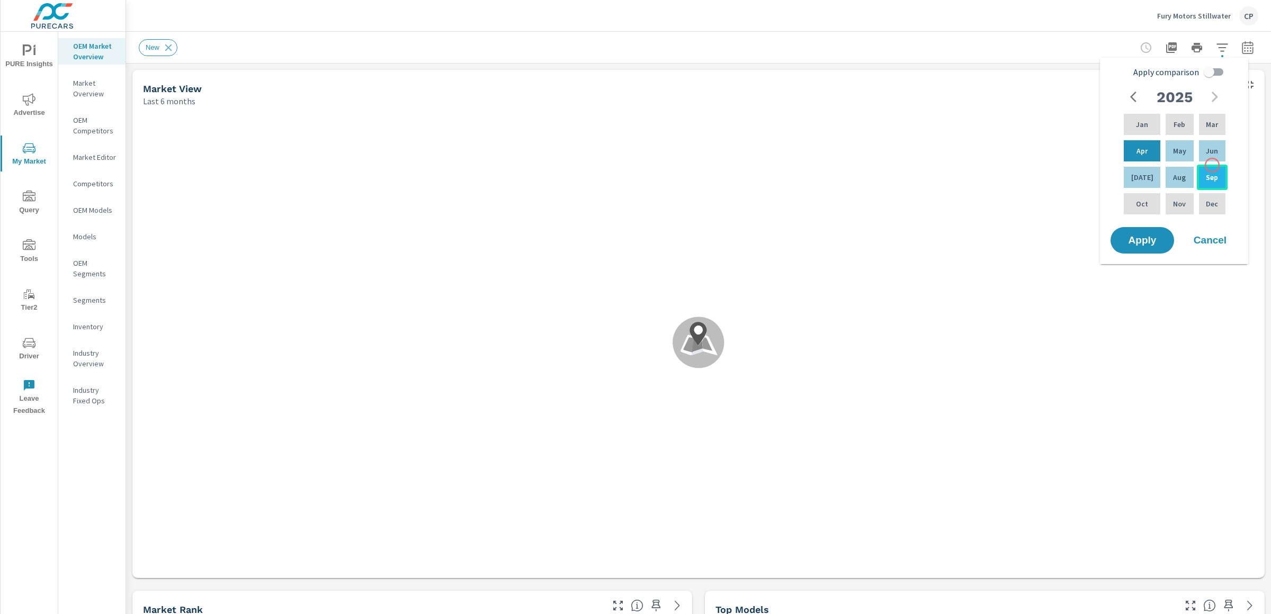
click at [1213, 166] on div "Sep" at bounding box center [1212, 177] width 31 height 25
click at [1151, 127] on div "Jan" at bounding box center [1142, 124] width 41 height 25
click at [1207, 67] on input "Apply comparison" at bounding box center [1209, 72] width 60 height 20
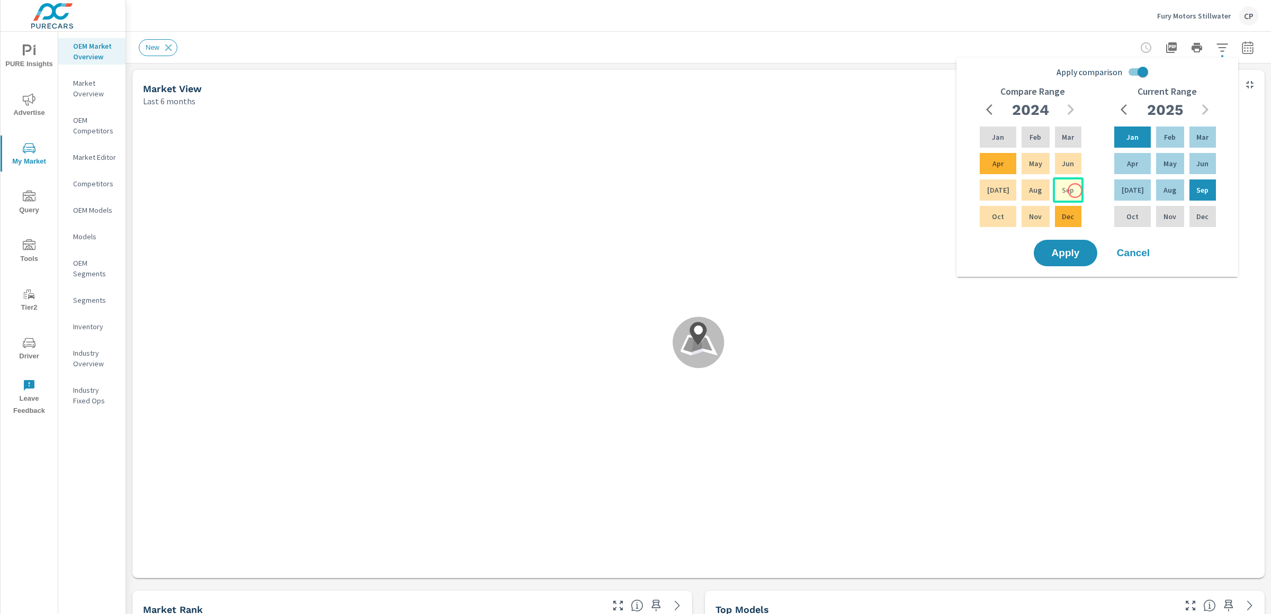
click at [1071, 191] on p "Sep" at bounding box center [1068, 190] width 12 height 11
click at [1145, 73] on input "Apply comparison" at bounding box center [1143, 72] width 60 height 20
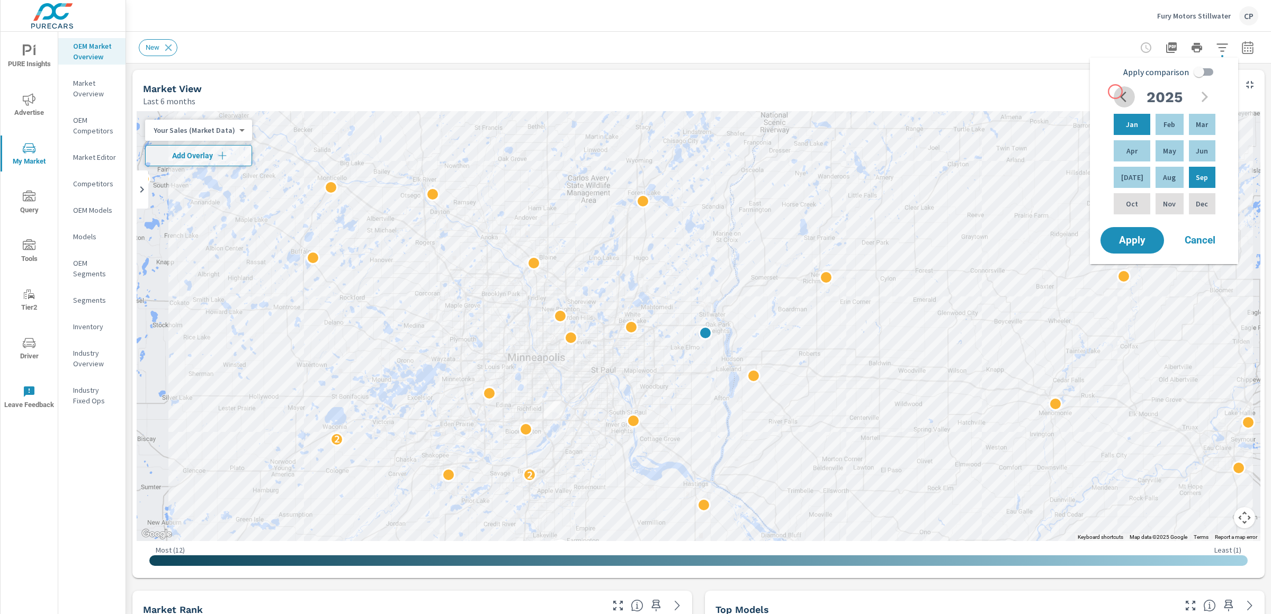
click at [1116, 92] on button "button" at bounding box center [1124, 96] width 21 height 21
click at [1201, 178] on p "Sep" at bounding box center [1202, 177] width 12 height 11
click at [1206, 97] on icon "button" at bounding box center [1205, 97] width 6 height 11
click at [1196, 176] on p "Sep" at bounding box center [1202, 177] width 12 height 11
click at [1126, 122] on p "Jan" at bounding box center [1132, 124] width 12 height 11
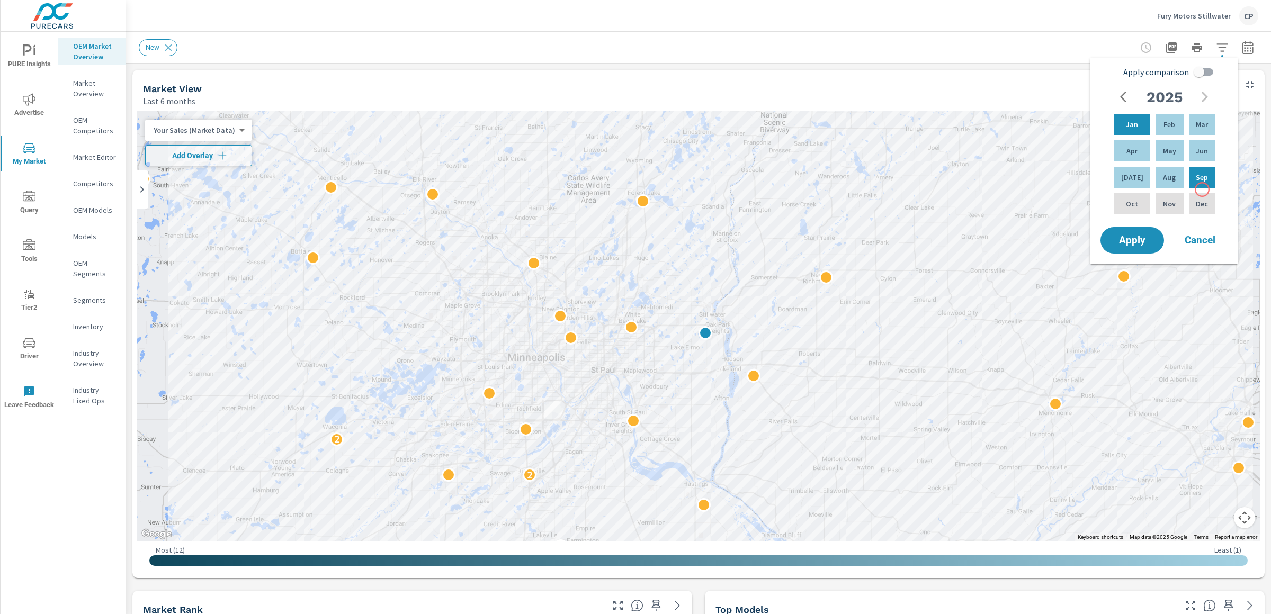
click at [1202, 190] on div "Jan Feb Mar Apr May Jun Jul Aug Sep Oct Nov Dec" at bounding box center [1165, 164] width 106 height 105
click at [1204, 68] on input "Apply comparison" at bounding box center [1199, 72] width 60 height 20
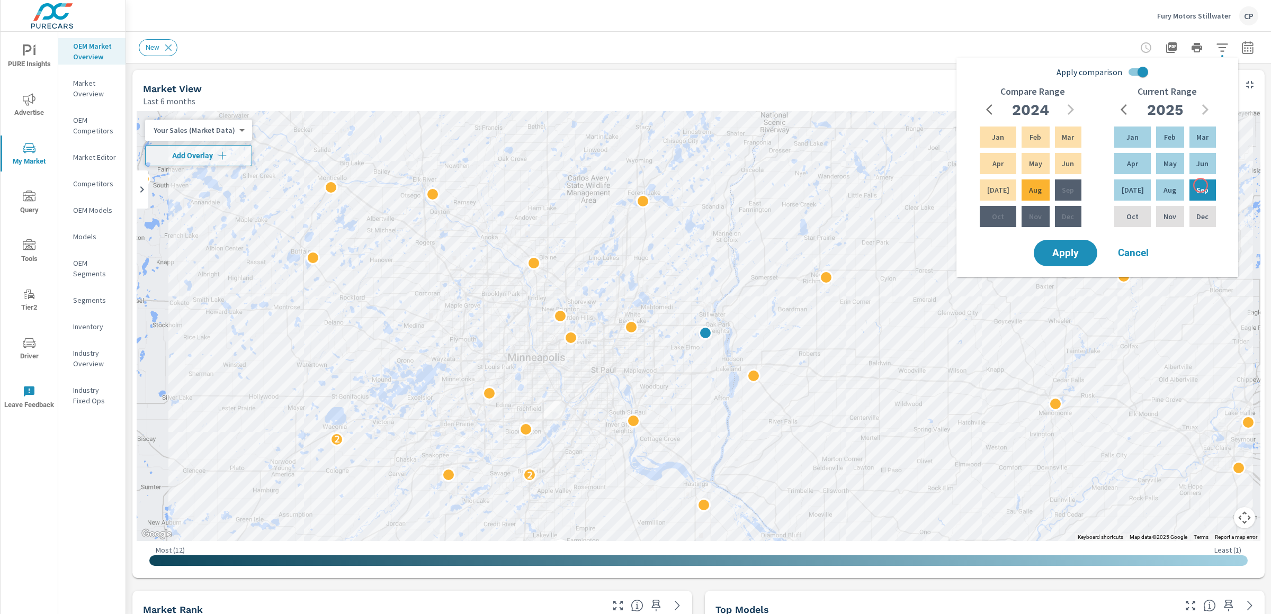
click at [1219, 181] on div "Current Range 2025 Jan Feb Mar Apr May Jun Jul Aug Sep Oct Nov Dec" at bounding box center [1167, 161] width 135 height 151
click at [1210, 184] on div "Sep" at bounding box center [1203, 189] width 31 height 25
click at [1137, 130] on div "Jan" at bounding box center [1132, 136] width 41 height 25
click at [1131, 75] on input "Apply comparison" at bounding box center [1143, 72] width 60 height 20
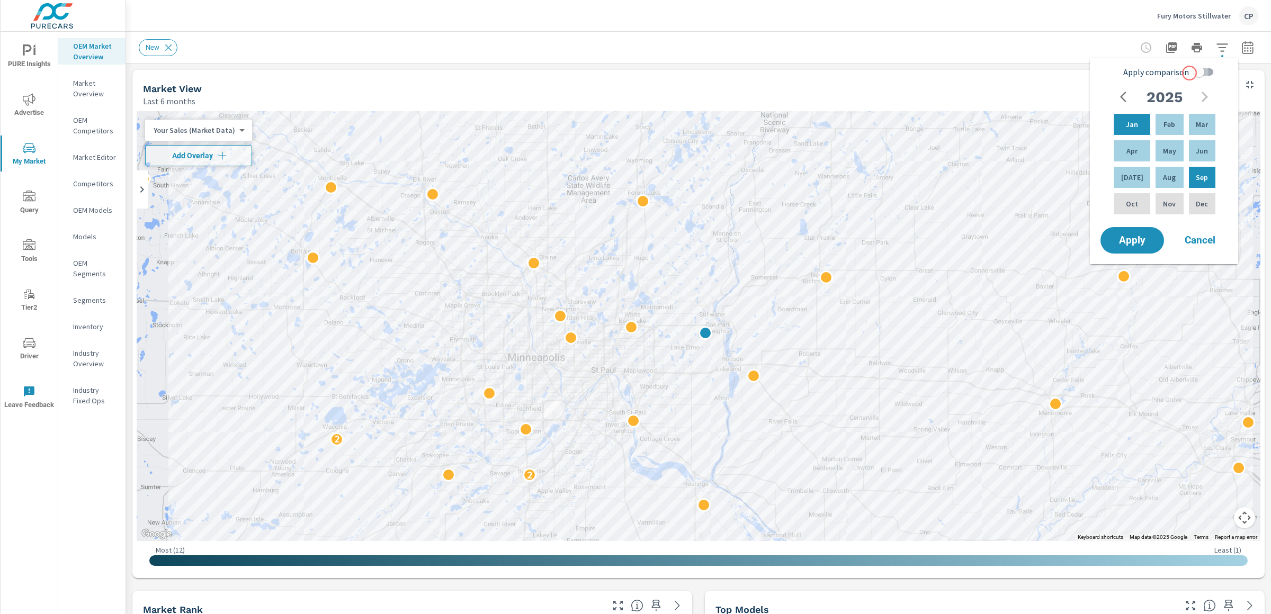
click at [1190, 73] on input "Apply comparison" at bounding box center [1199, 72] width 60 height 20
checkbox input "true"
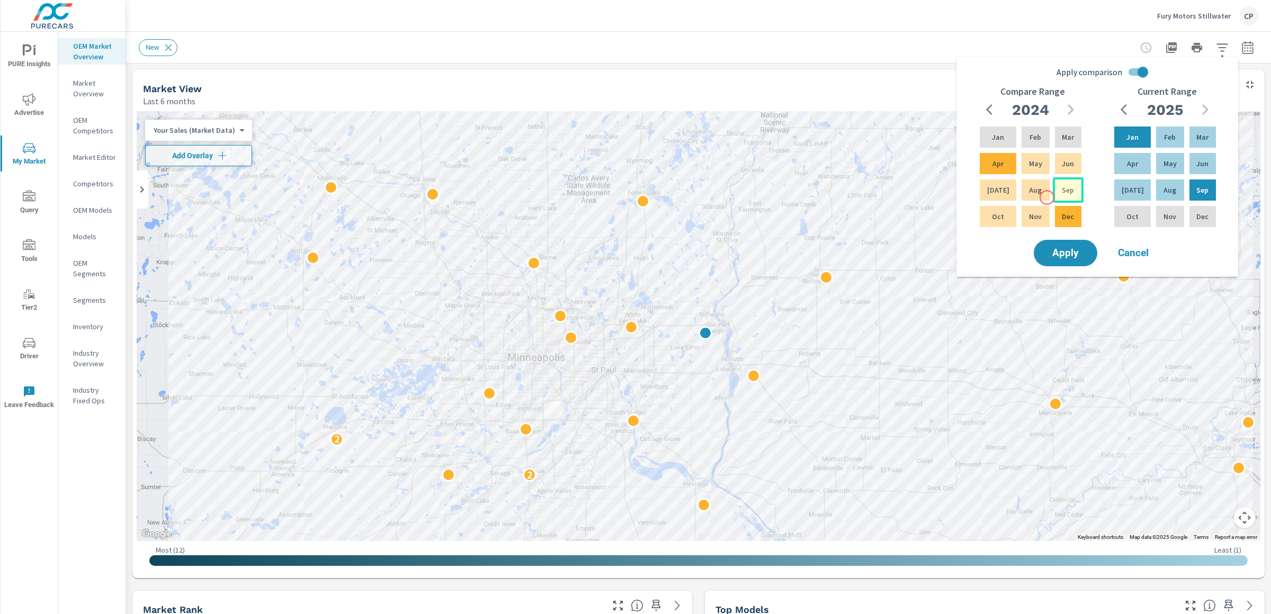
click at [1059, 190] on div "Sep" at bounding box center [1068, 189] width 31 height 25
click at [980, 124] on div "Jan Feb Mar Apr May Jun Jul Aug Sep Oct Nov Dec" at bounding box center [1031, 176] width 106 height 105
click at [992, 132] on p "Jan" at bounding box center [998, 137] width 12 height 11
click at [1090, 256] on button "Apply" at bounding box center [1066, 253] width 66 height 28
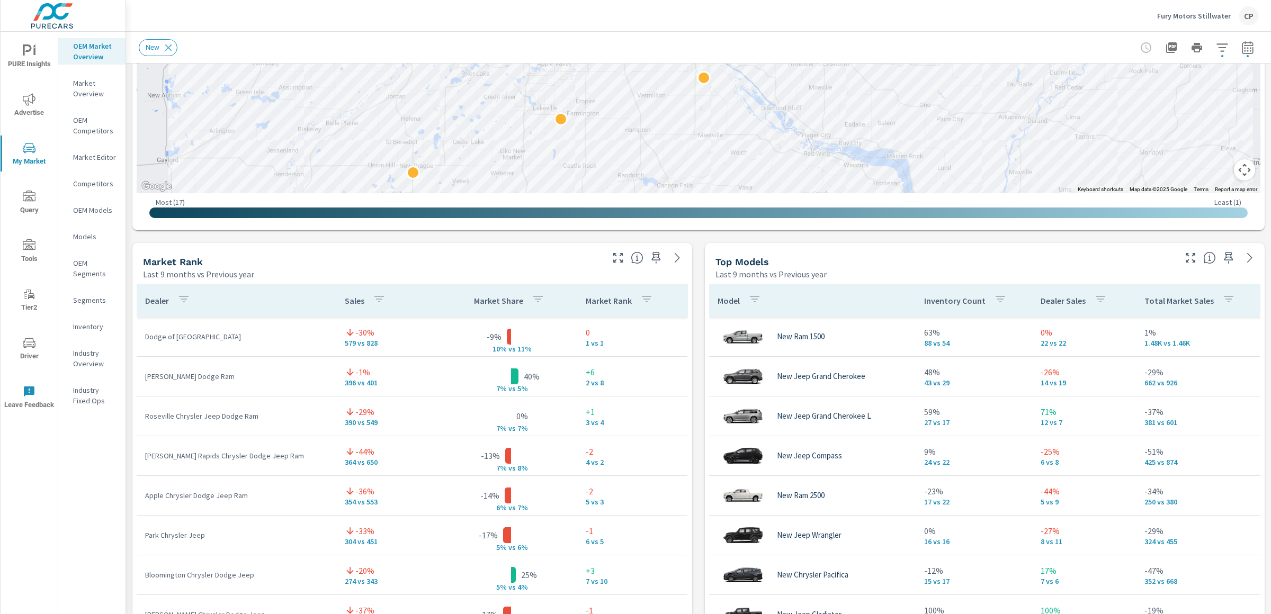
scroll to position [504, 0]
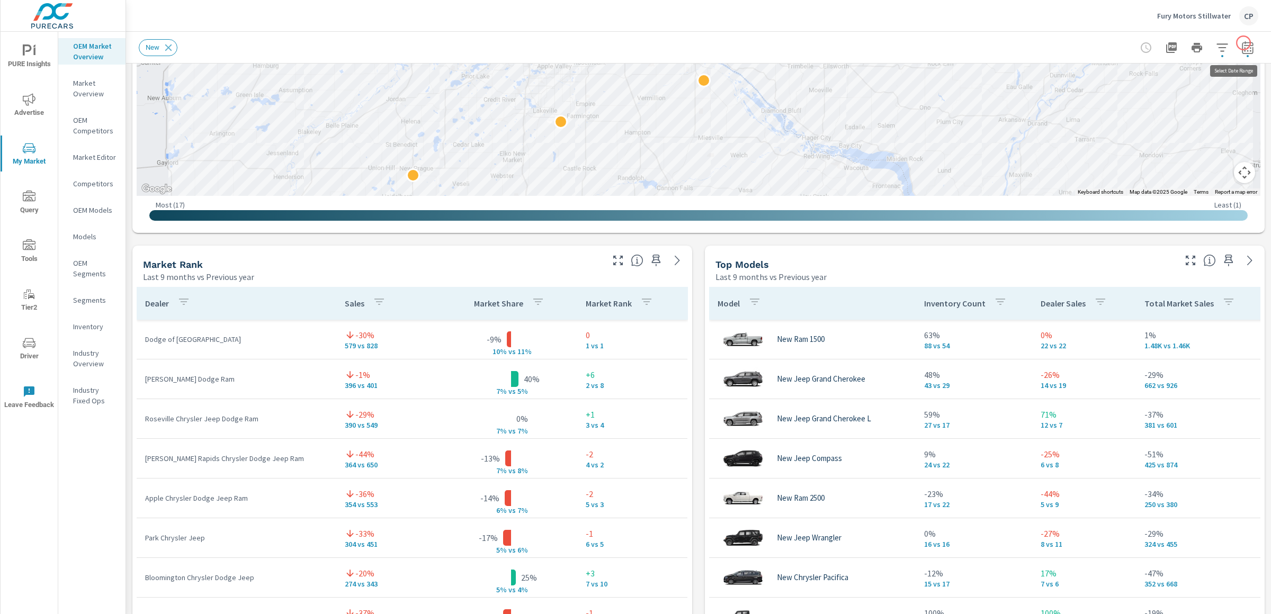
click at [1236, 43] on icon "button" at bounding box center [1247, 47] width 11 height 13
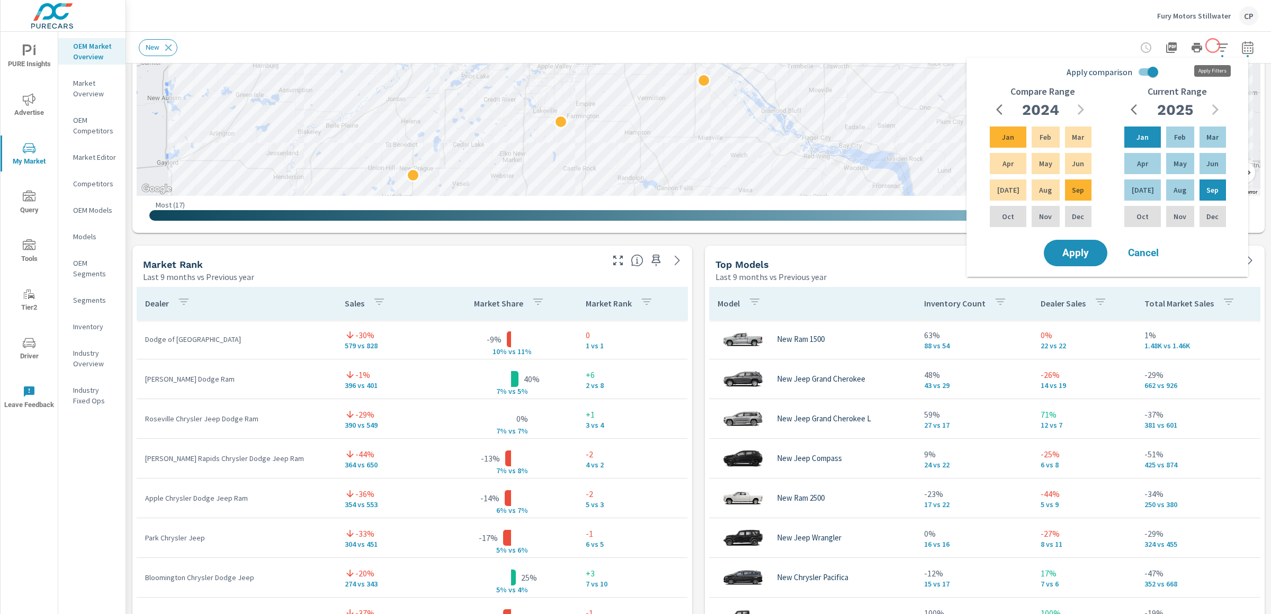
click at [1216, 46] on icon "button" at bounding box center [1222, 47] width 13 height 13
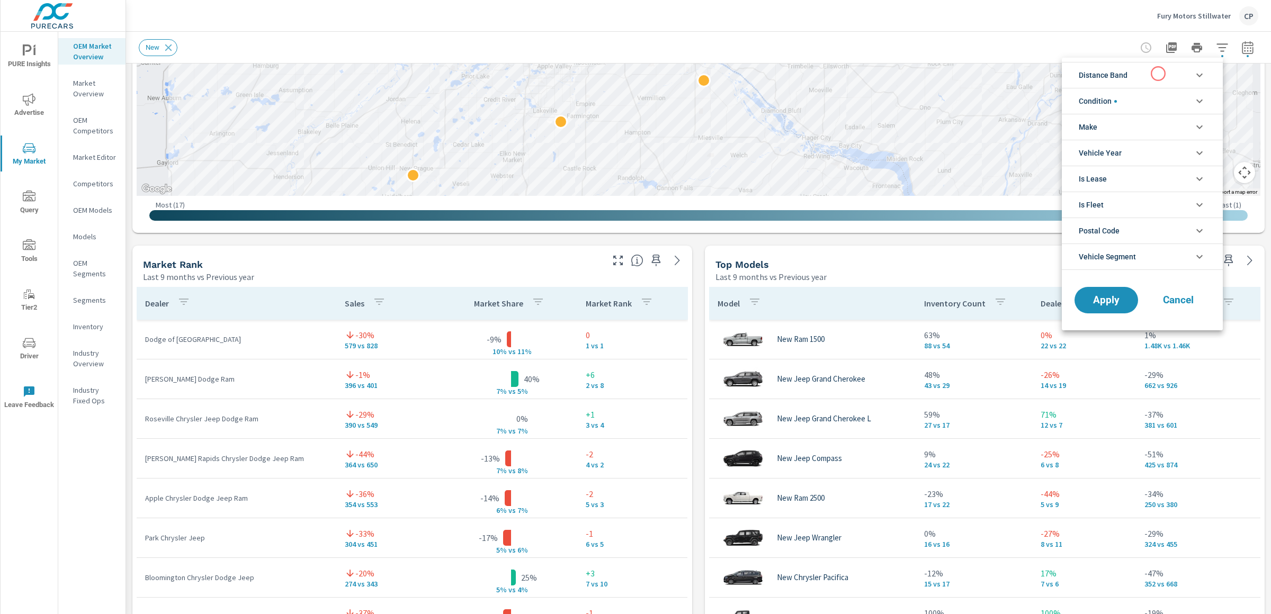
click at [1158, 74] on li "Distance Band" at bounding box center [1142, 75] width 161 height 26
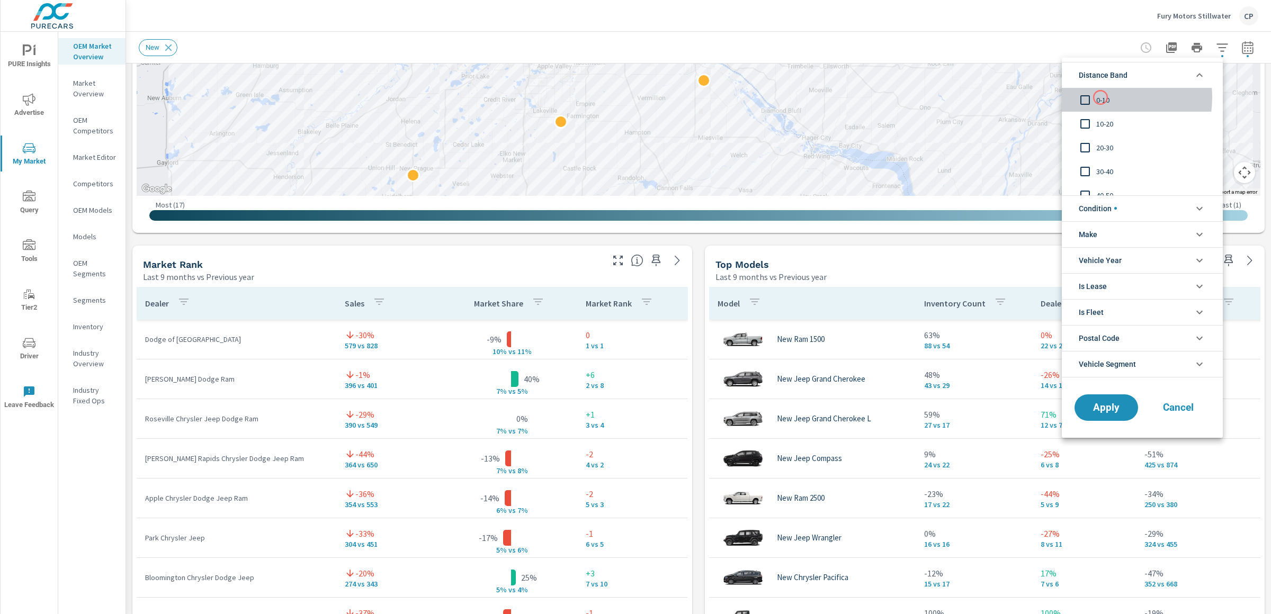
click at [1101, 97] on span "0-10" at bounding box center [1154, 100] width 116 height 13
click at [1094, 409] on span "Apply" at bounding box center [1106, 408] width 43 height 10
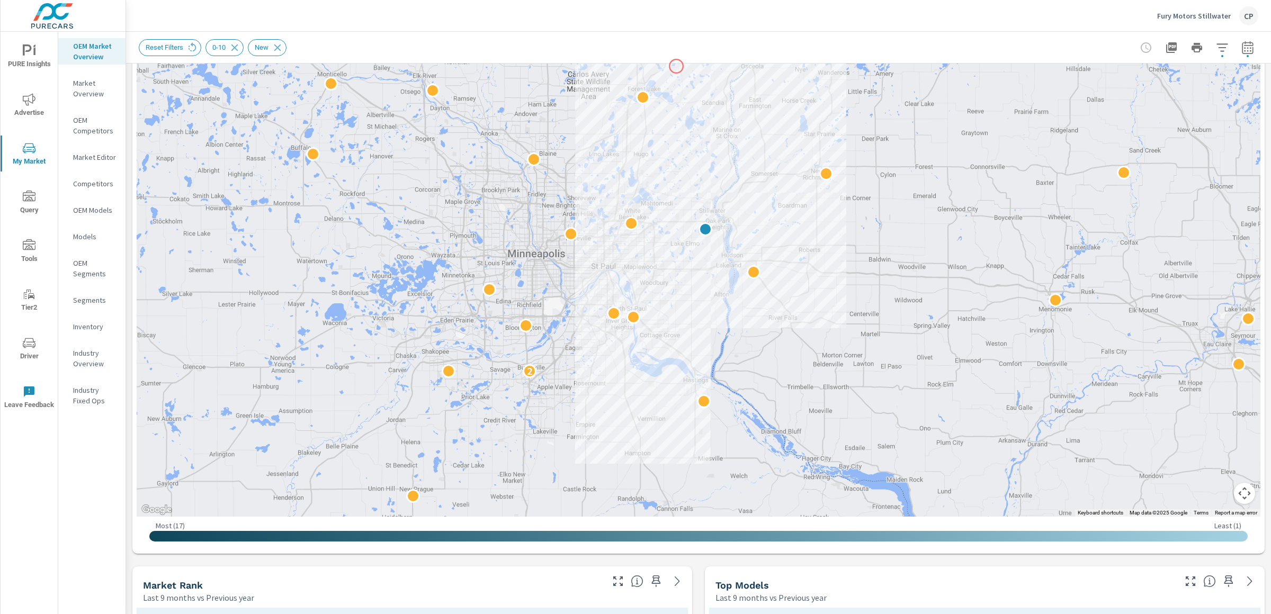
scroll to position [244, 0]
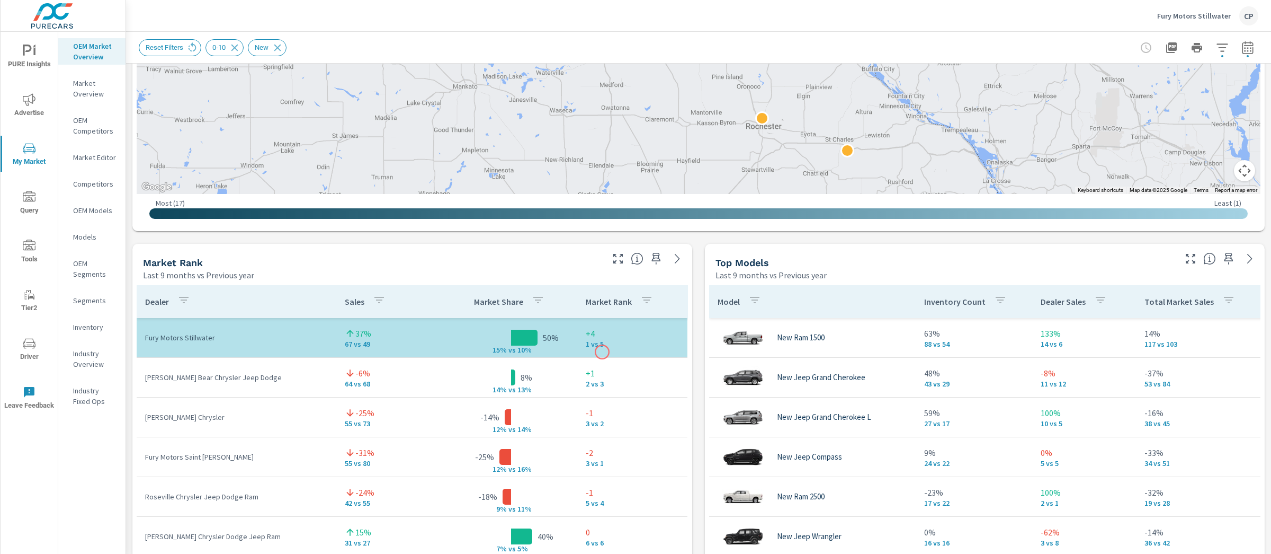
scroll to position [515, 0]
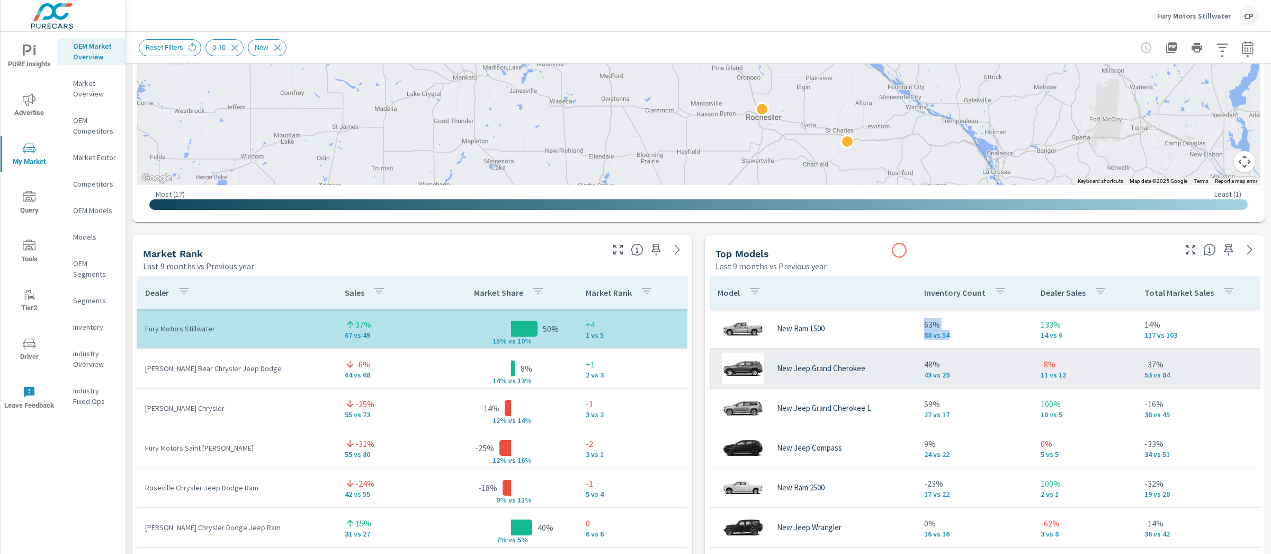
drag, startPoint x: 887, startPoint y: 338, endPoint x: 925, endPoint y: 351, distance: 40.0
click at [925, 347] on tr "New Ram 1500 63% 88 vs 54 133% 14 vs 6 14% 117 vs 103 100% 12% v s 6% +6 3 vs 9" at bounding box center [1105, 329] width 793 height 40
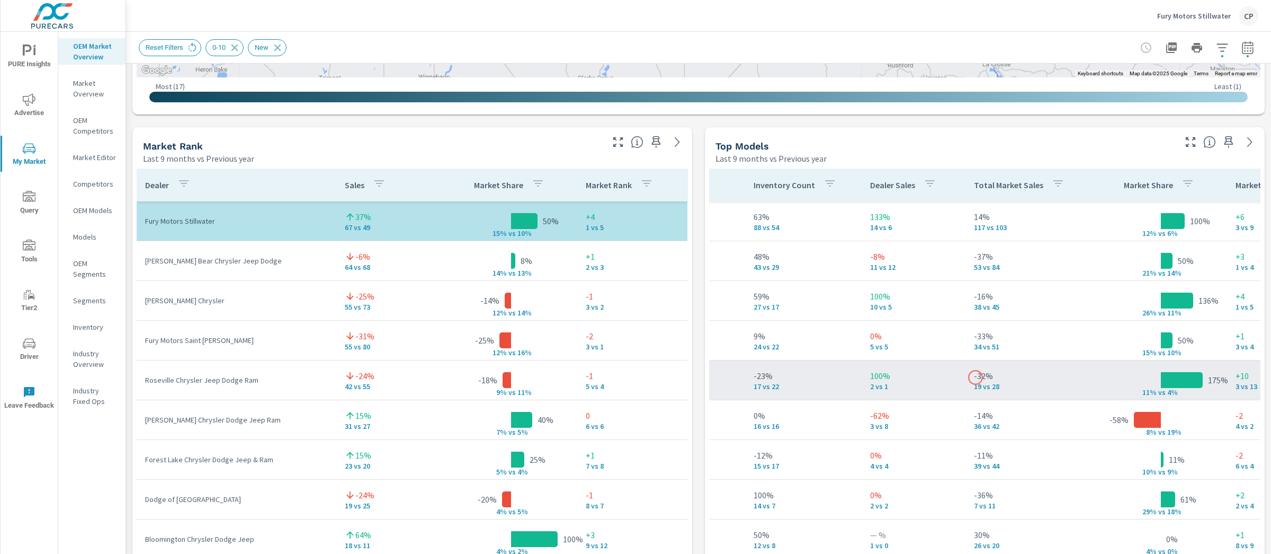
scroll to position [1, 171]
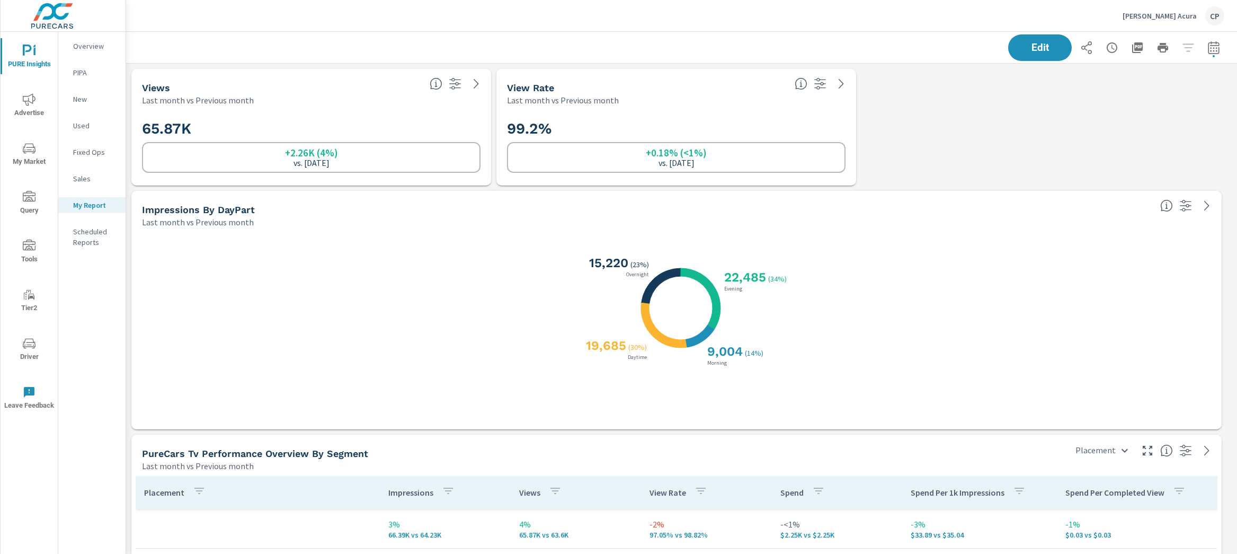
scroll to position [5142, 1121]
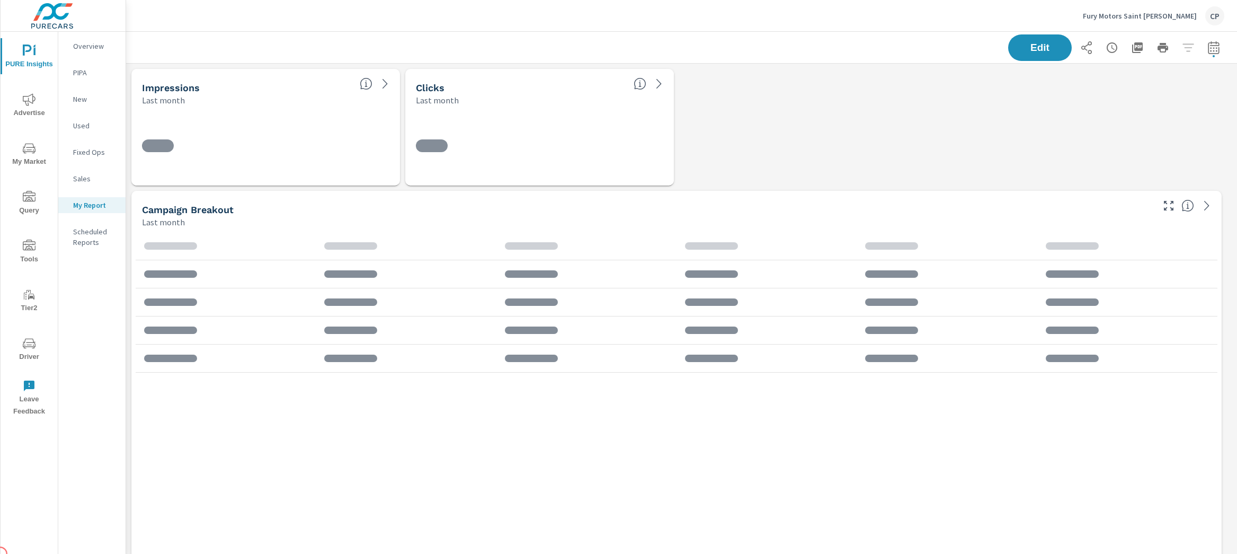
scroll to position [5, 5]
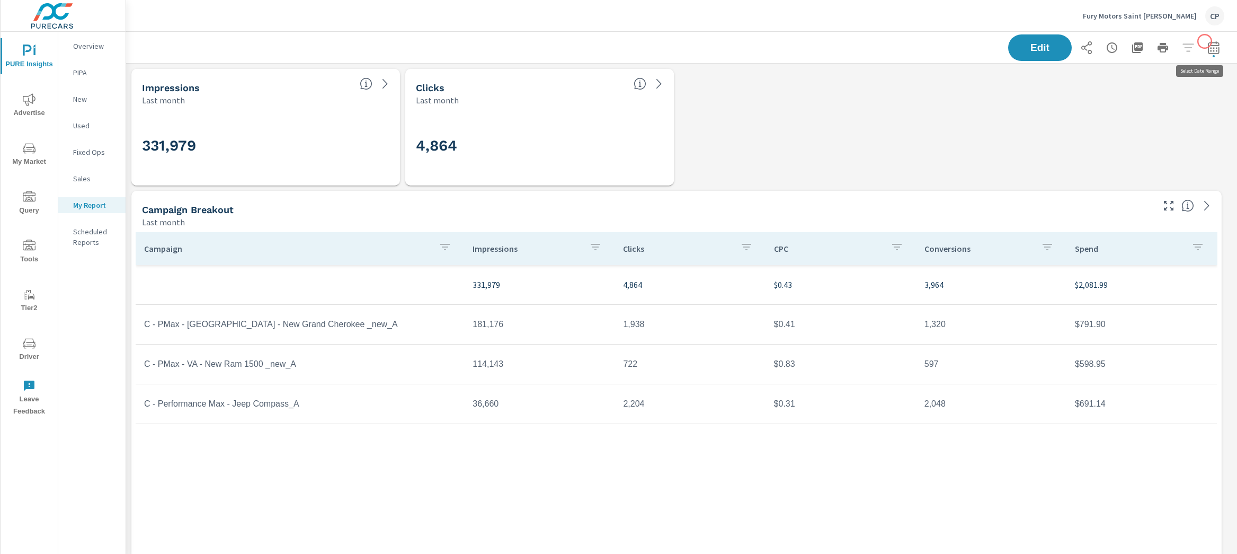
click at [1207, 41] on icon "button" at bounding box center [1213, 47] width 13 height 13
select select "Last month"
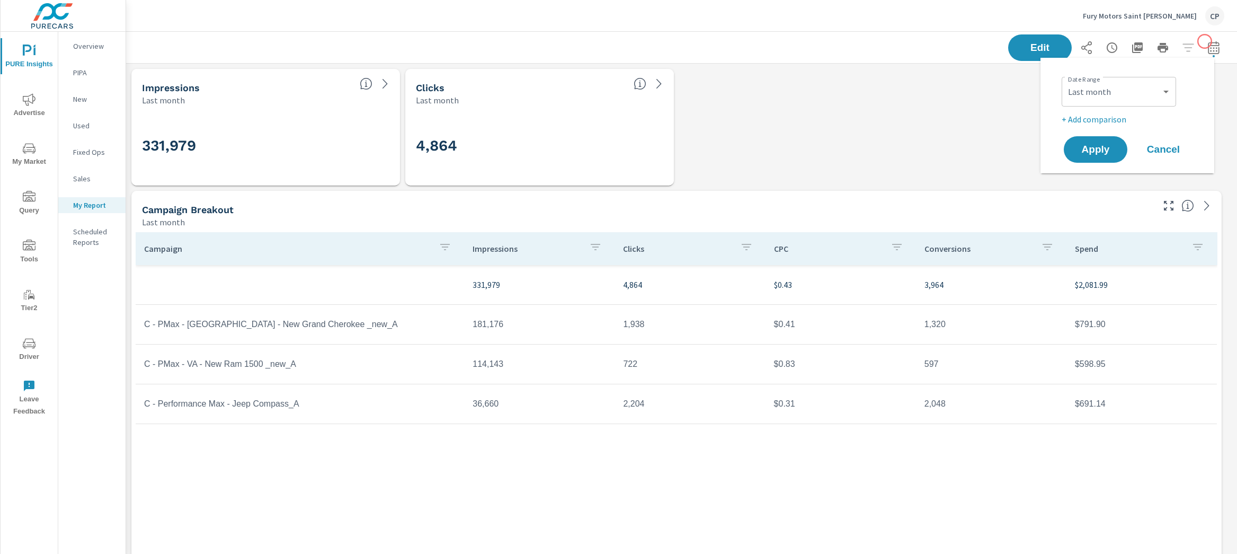
scroll to position [2828, 1121]
click at [1099, 130] on div "Date Range Custom [DATE] Last week Last 7 days Last 14 days Last 30 days Last 4…" at bounding box center [1127, 115] width 148 height 99
click at [1099, 120] on p "+ Add comparison" at bounding box center [1130, 119] width 136 height 13
click at [1106, 129] on select "Custom Previous period Previous month Previous year" at bounding box center [1119, 138] width 106 height 21
click at [1066, 128] on select "Custom Previous period Previous month Previous year" at bounding box center [1119, 138] width 106 height 21
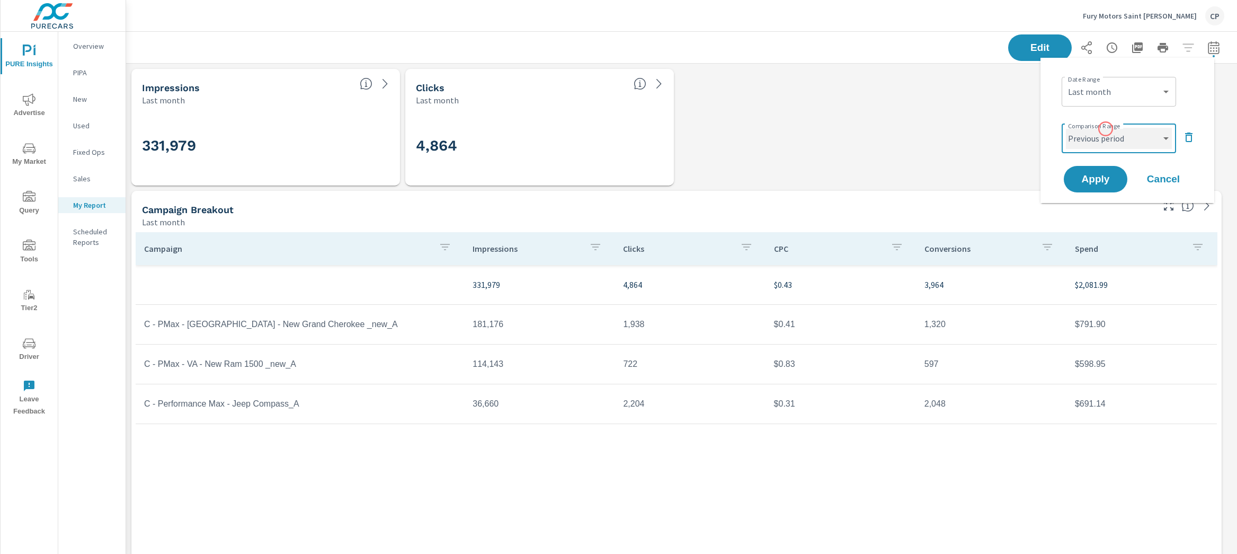
select select "Previous month"
click at [1111, 184] on button "Apply" at bounding box center [1096, 179] width 66 height 28
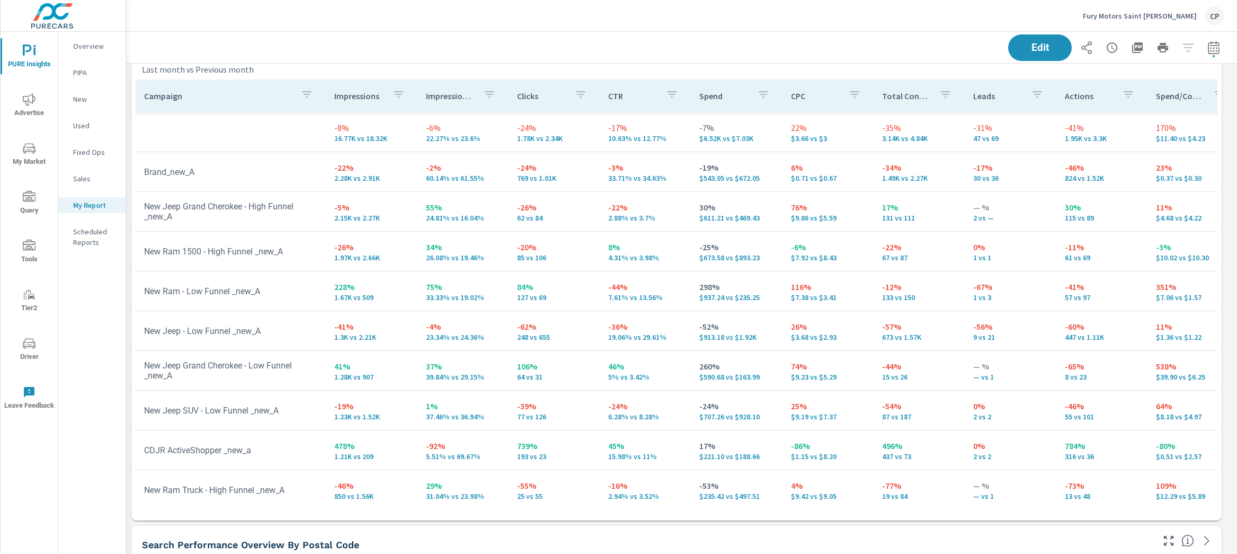
scroll to position [760, 0]
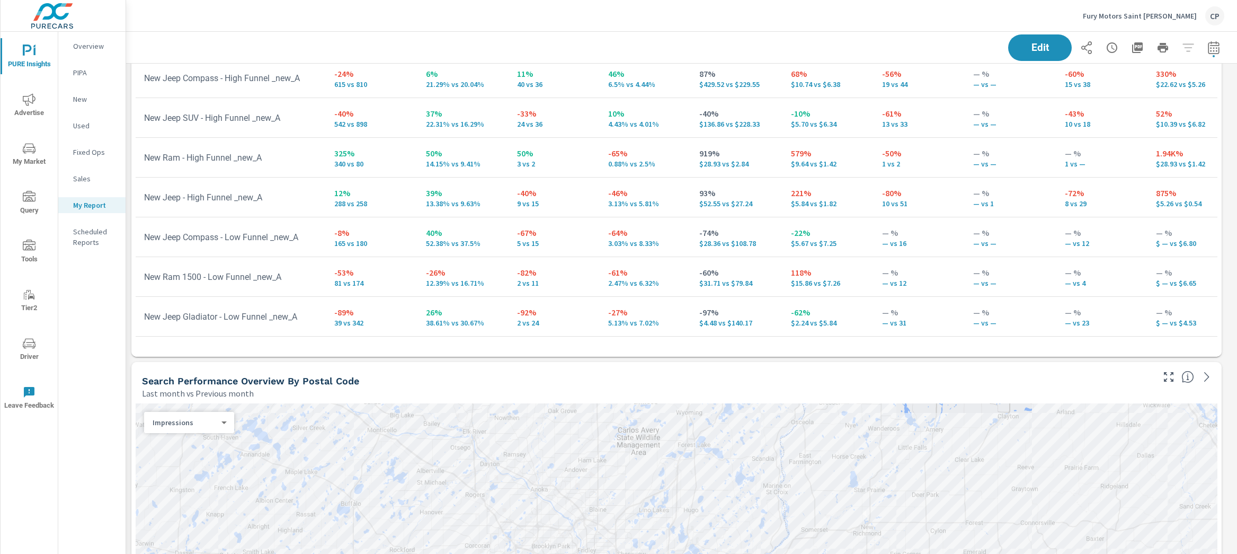
scroll to position [843, 0]
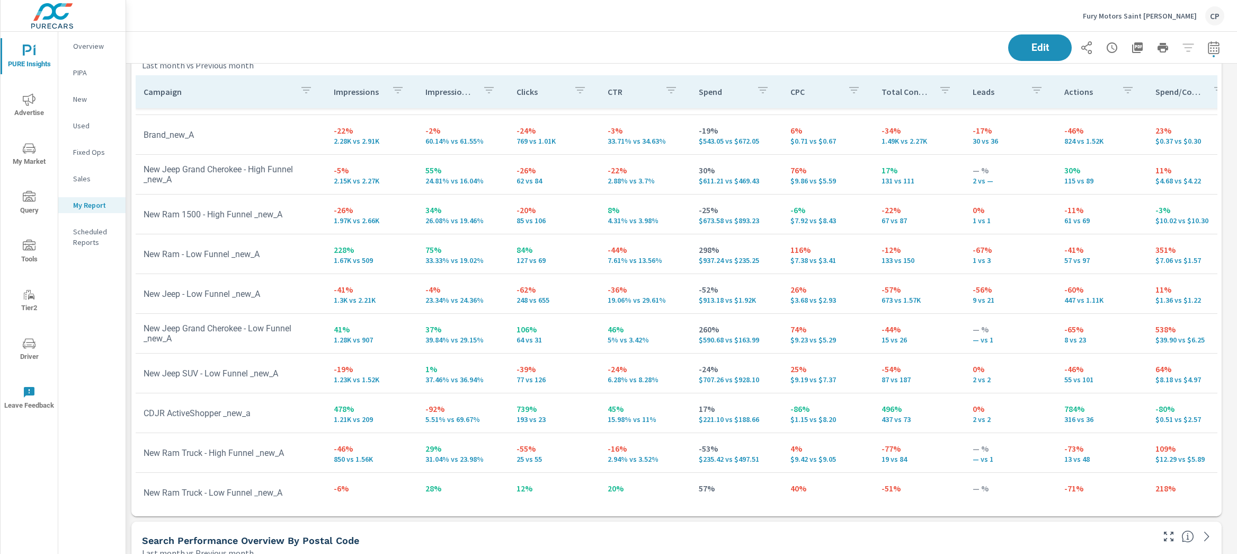
scroll to position [32, 1]
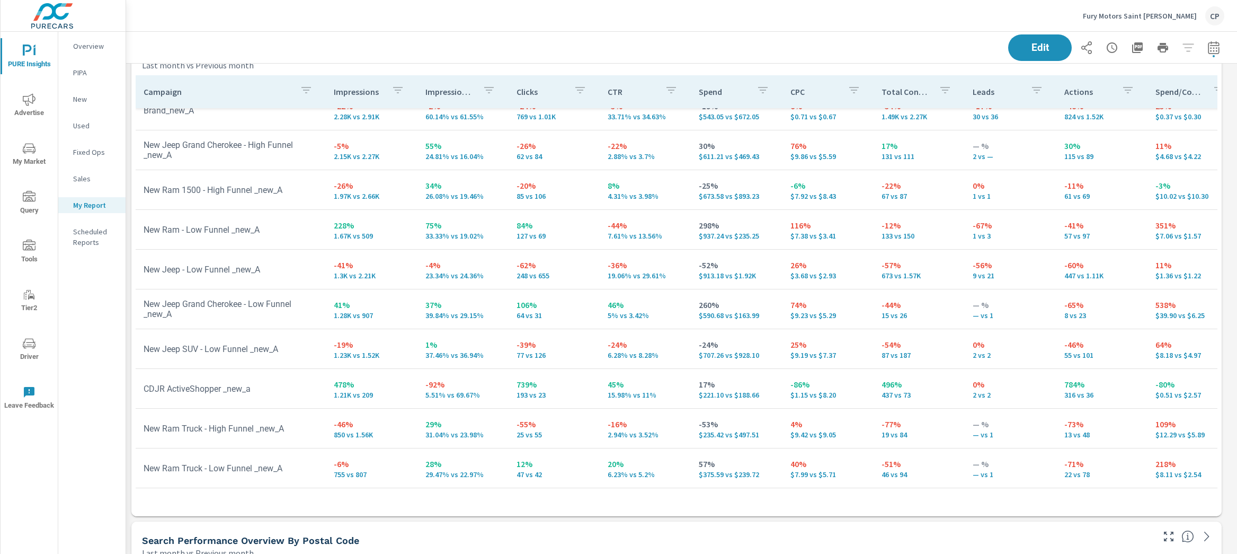
scroll to position [88, 1]
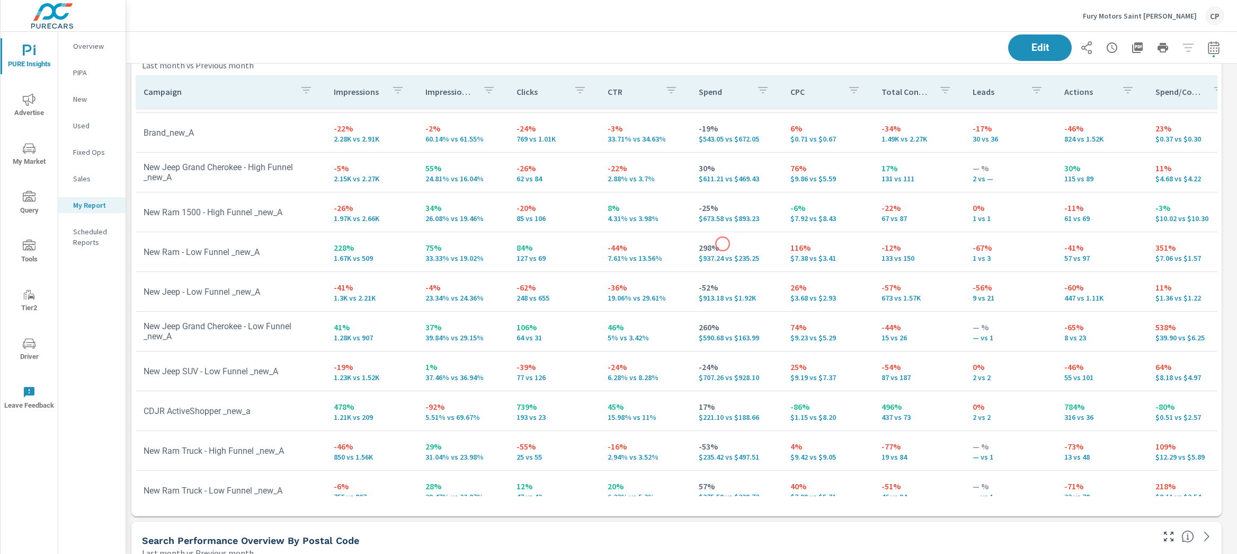
scroll to position [0, 1]
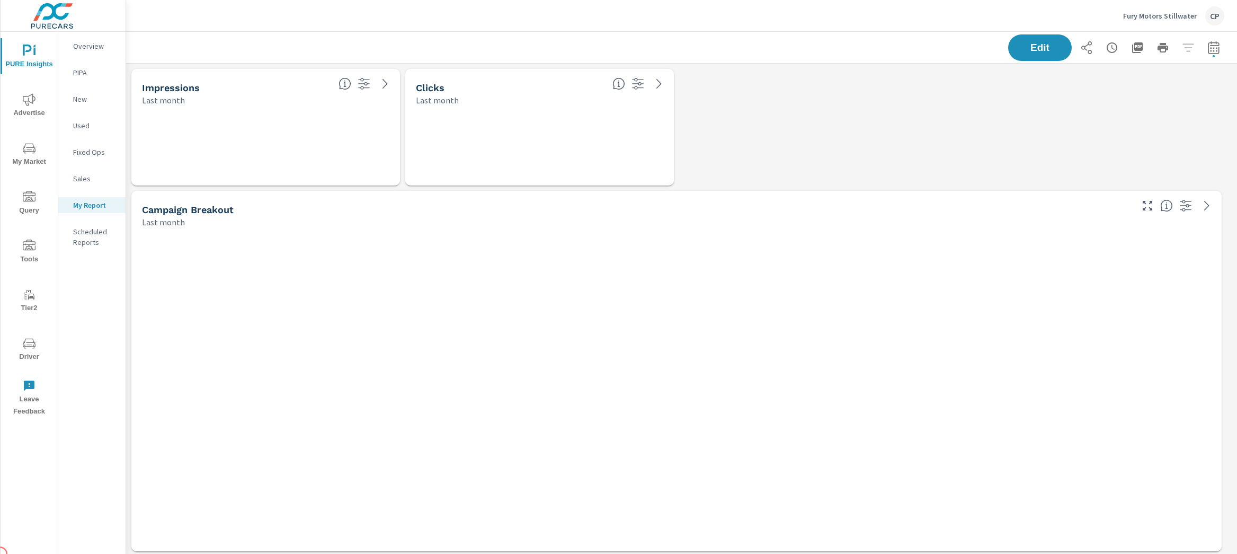
scroll to position [2828, 1121]
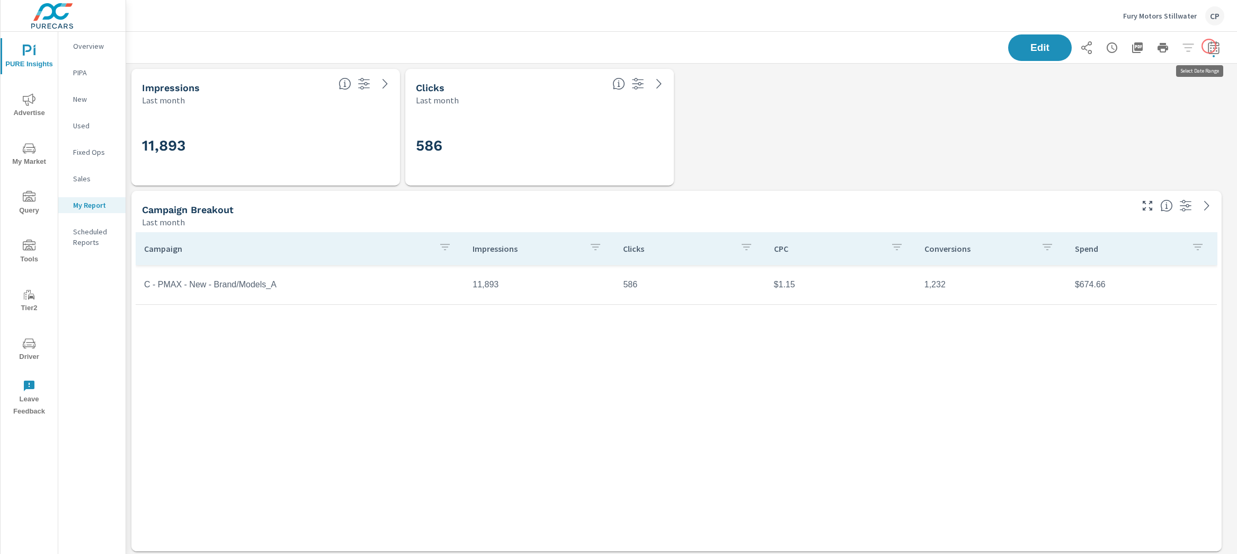
click at [1209, 46] on icon "button" at bounding box center [1213, 47] width 13 height 13
select select "Last month"
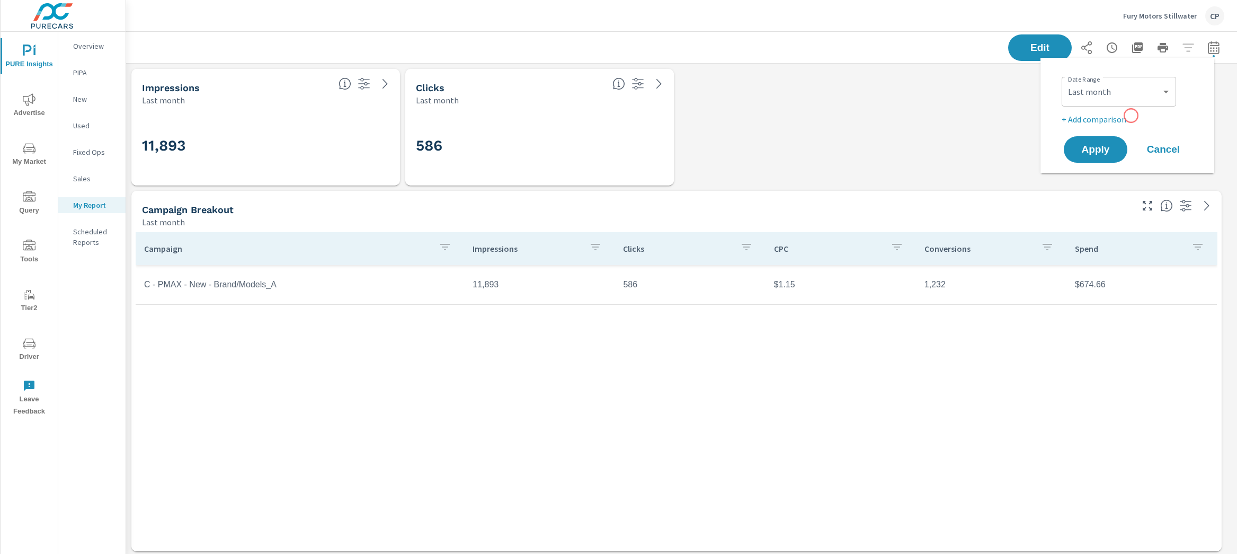
click at [1127, 118] on p "+ Add comparison" at bounding box center [1130, 119] width 136 height 13
click at [1124, 134] on select "Custom Previous period Previous month Previous year" at bounding box center [1119, 138] width 106 height 21
click at [1066, 128] on select "Custom Previous period Previous month Previous year" at bounding box center [1119, 138] width 106 height 21
select select "Previous month"
click at [1114, 178] on span "Apply" at bounding box center [1095, 179] width 43 height 10
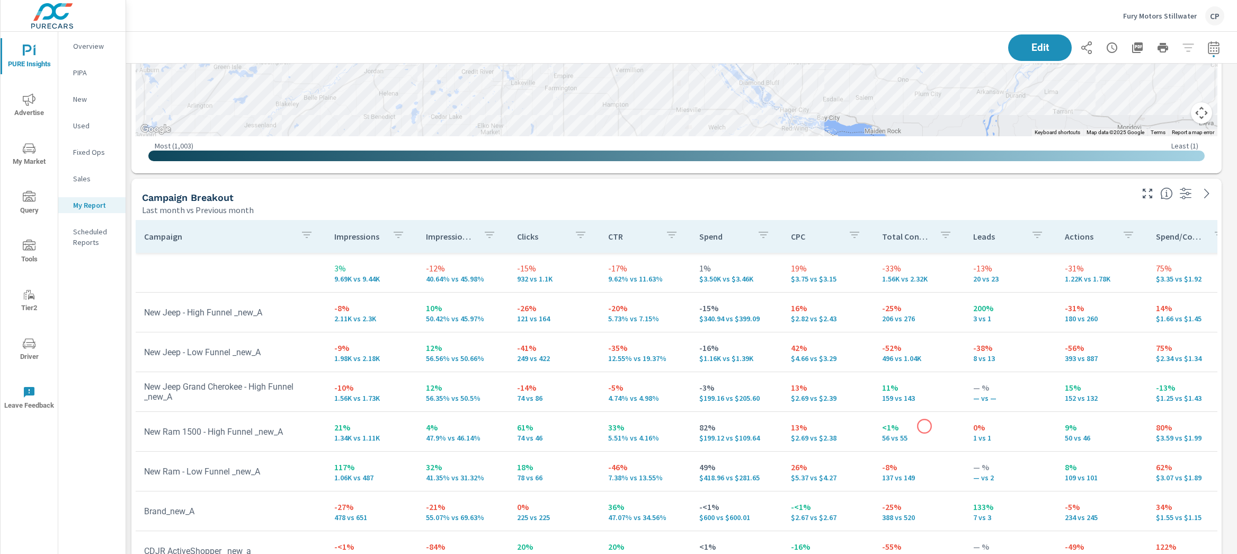
scroll to position [1106, 0]
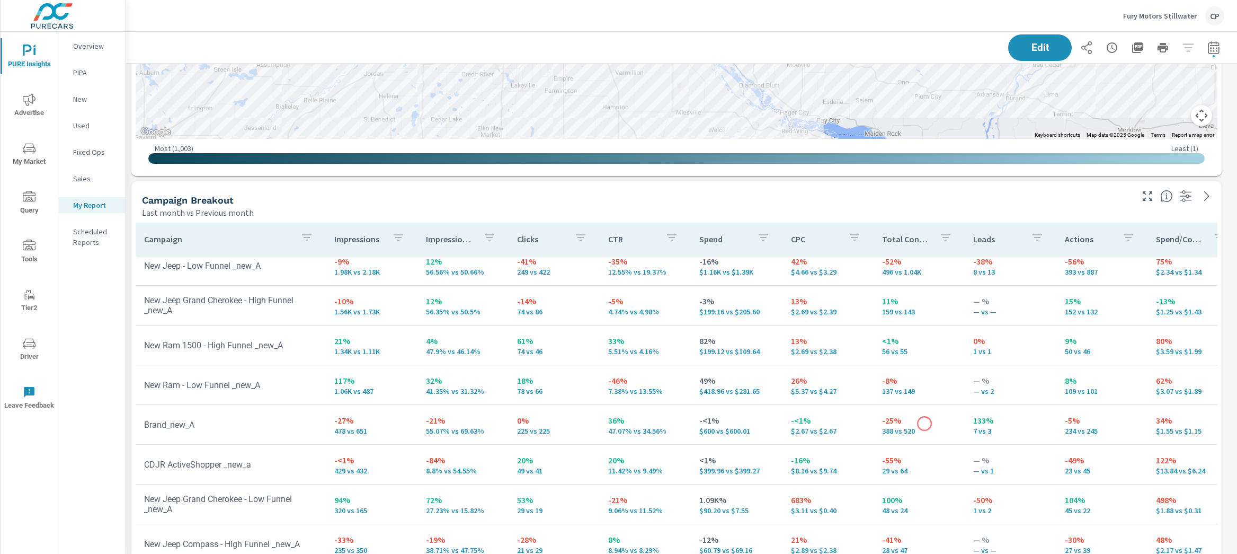
scroll to position [44, 0]
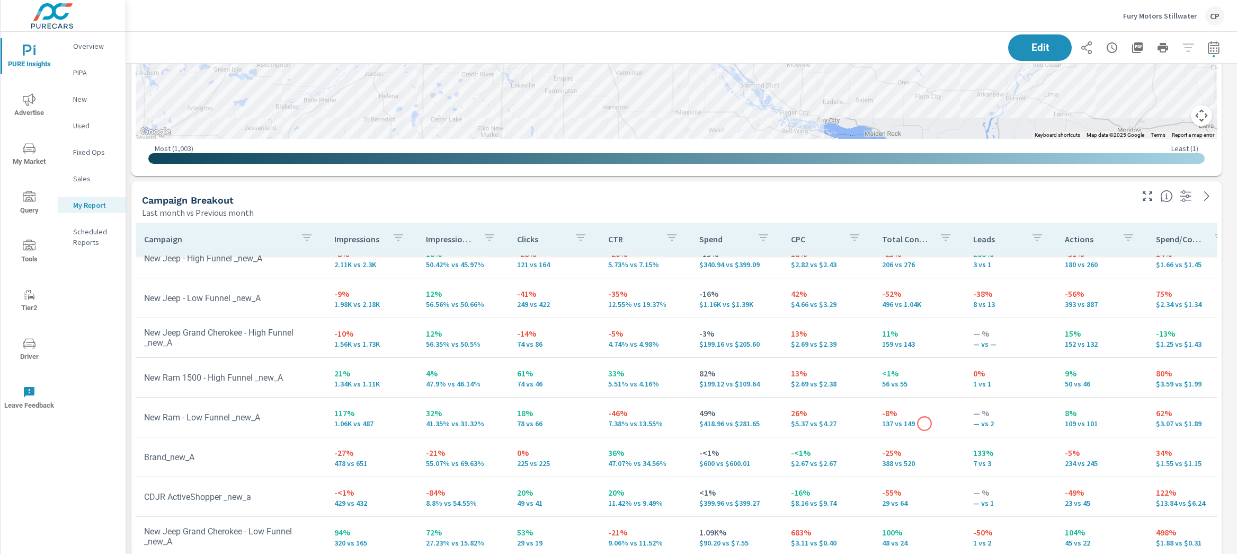
scroll to position [58, 0]
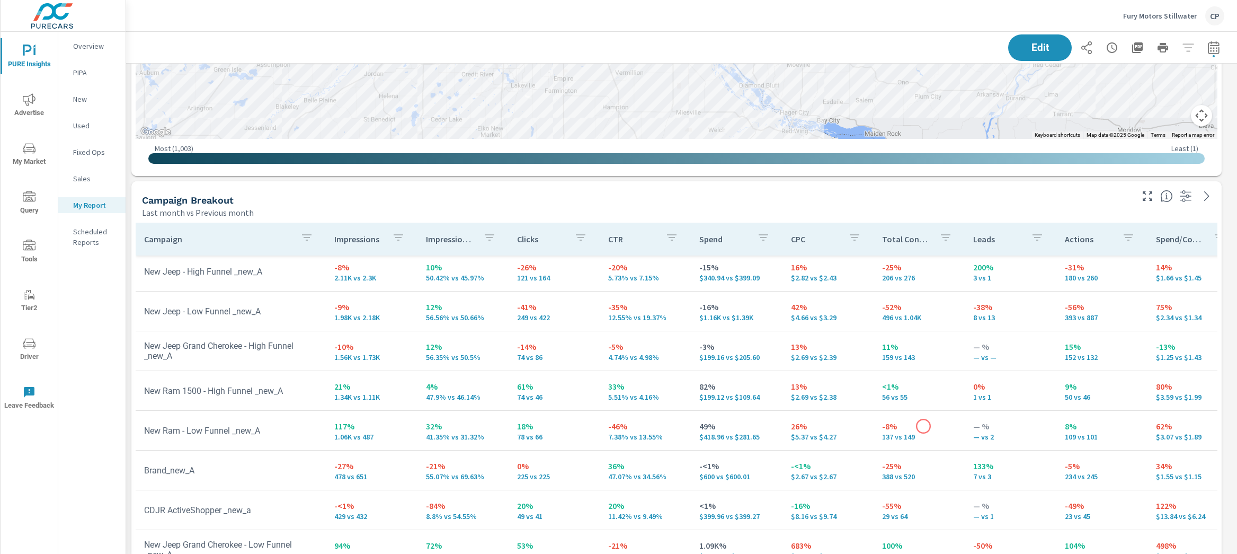
scroll to position [99, 0]
